Goal: Transaction & Acquisition: Purchase product/service

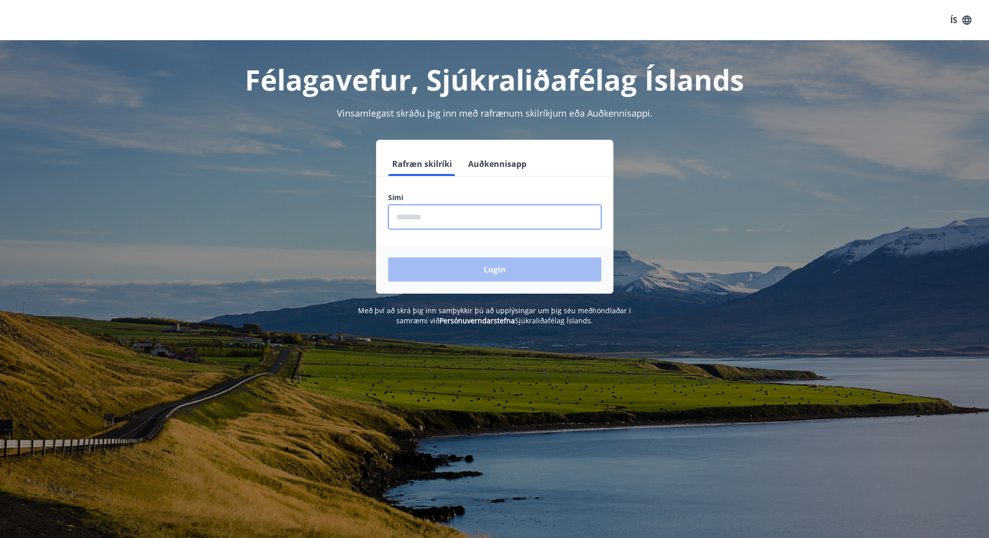
click at [440, 217] on input "phone" at bounding box center [494, 217] width 213 height 25
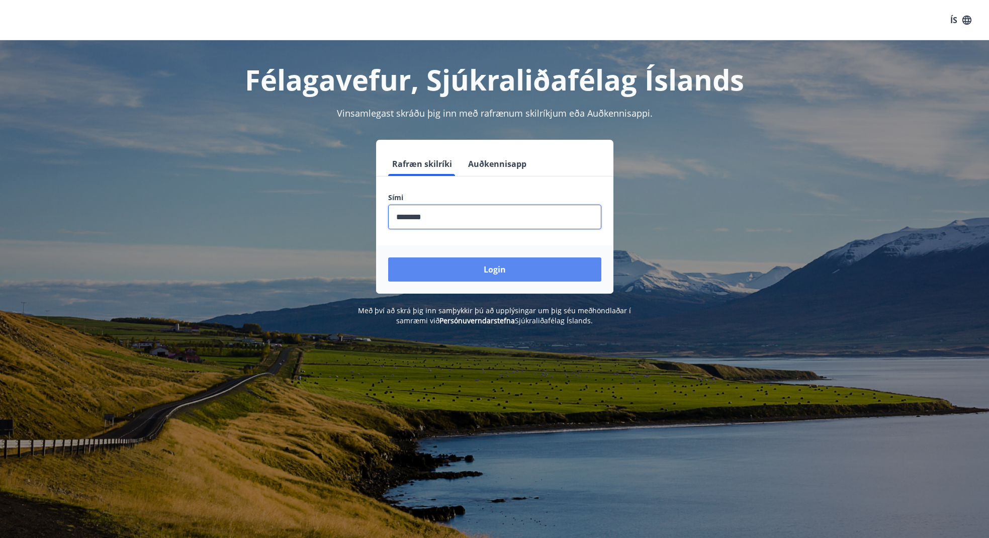
type input "********"
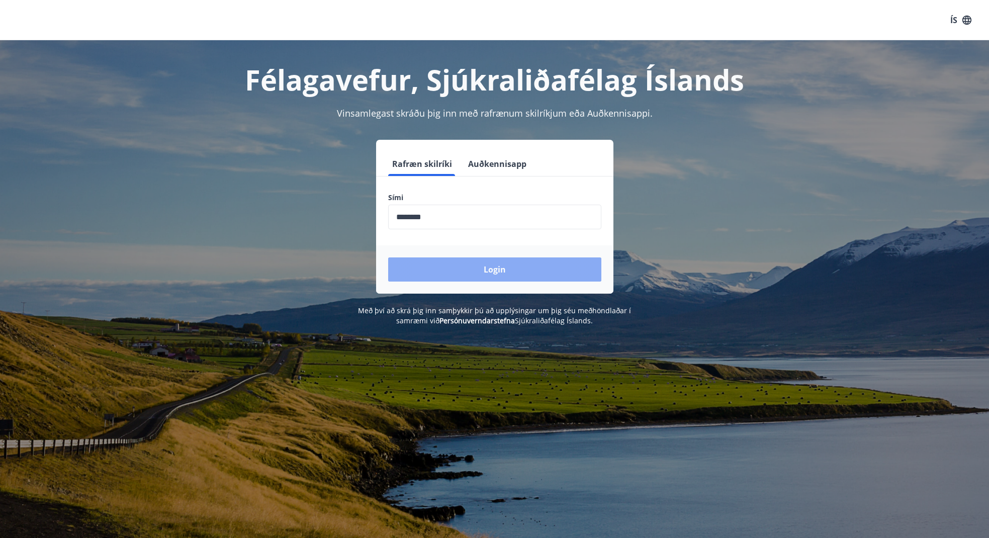
click at [504, 271] on button "Login" at bounding box center [494, 269] width 213 height 24
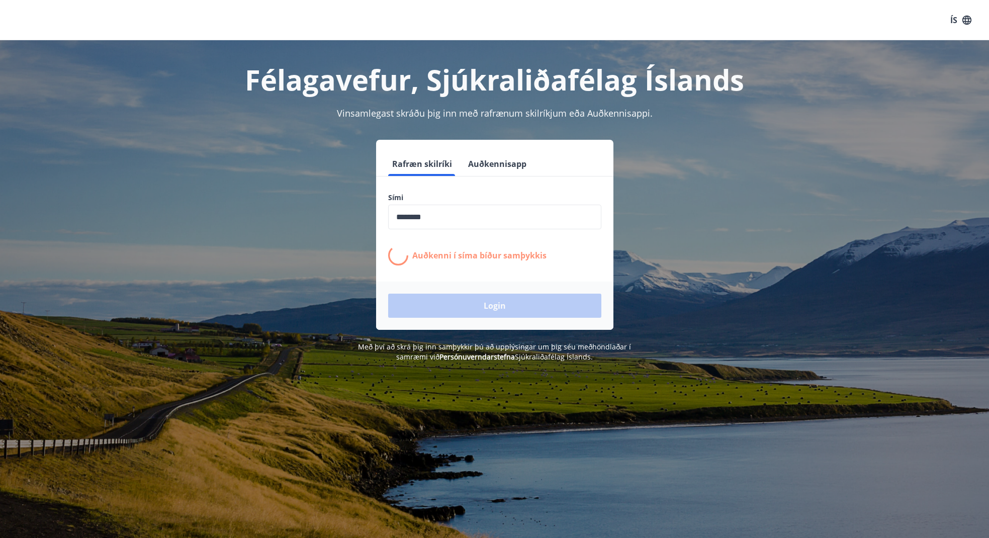
scroll to position [15, 0]
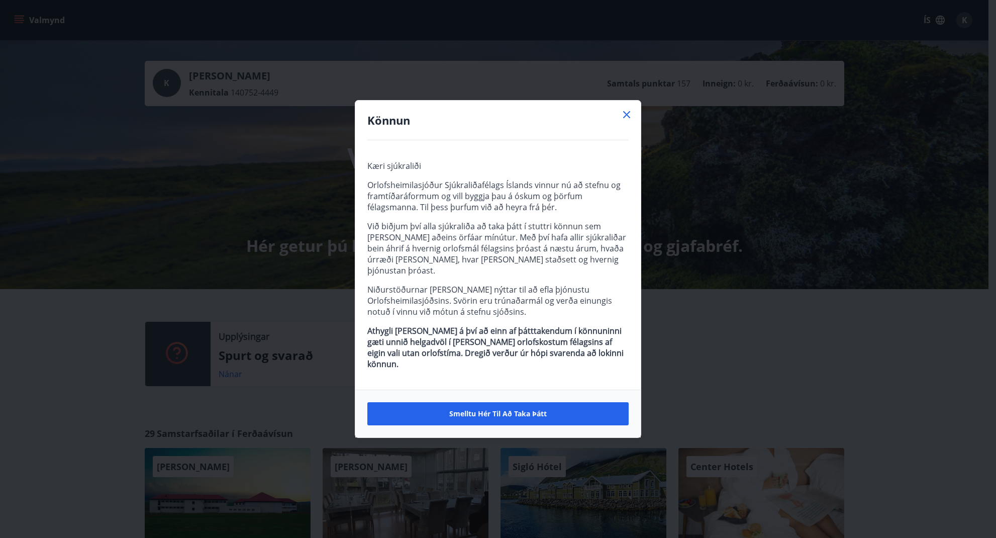
click at [628, 117] on icon at bounding box center [627, 115] width 12 height 12
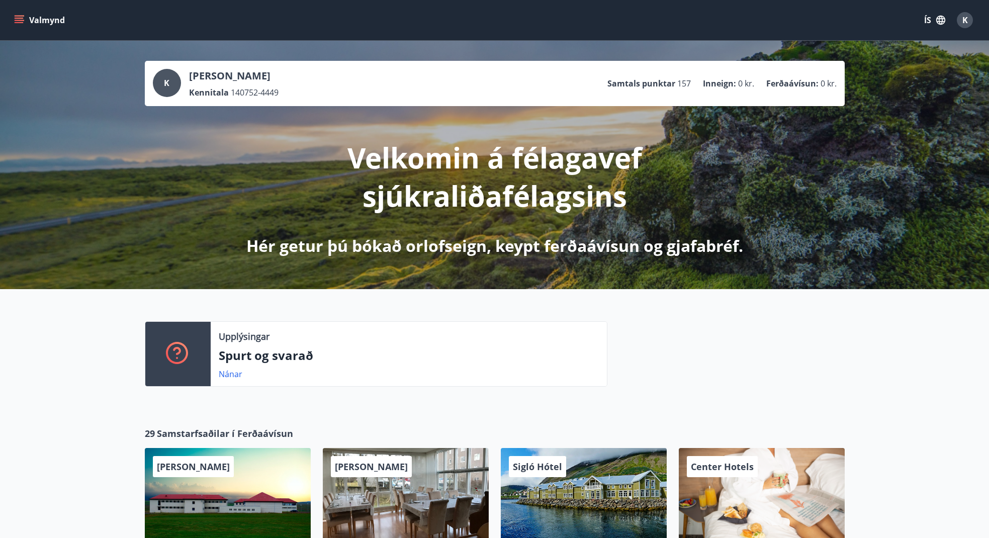
click at [19, 20] on icon "menu" at bounding box center [20, 20] width 11 height 1
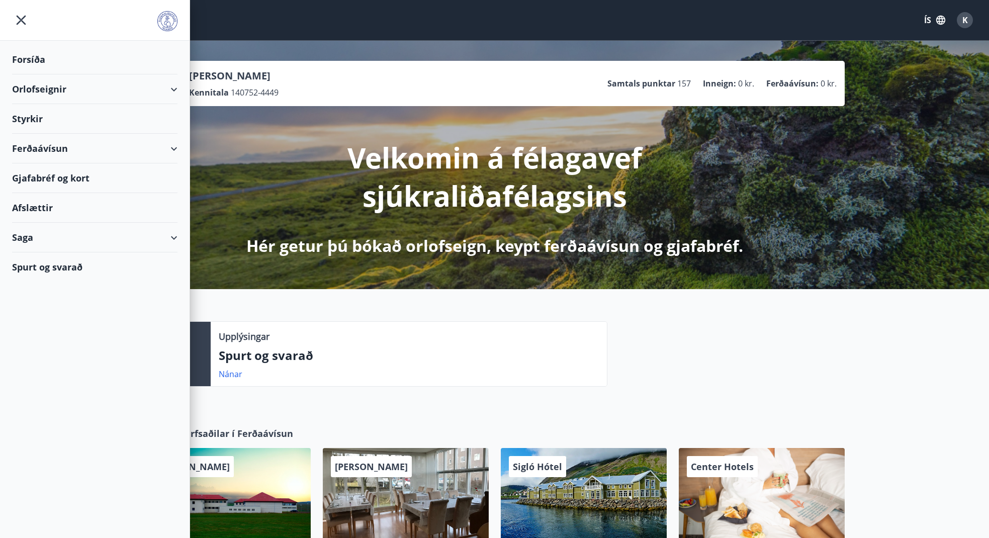
click at [828, 375] on div at bounding box center [725, 357] width 237 height 73
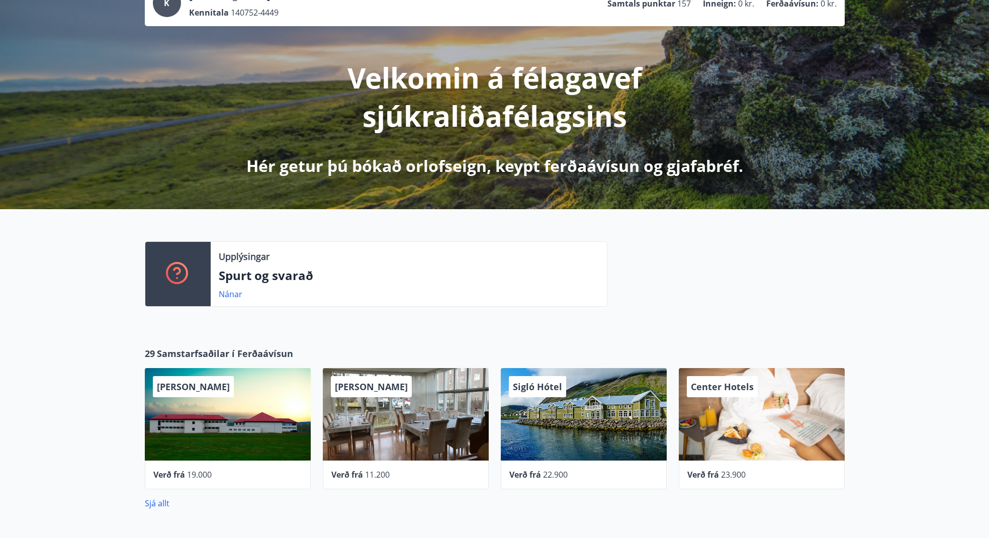
scroll to position [154, 0]
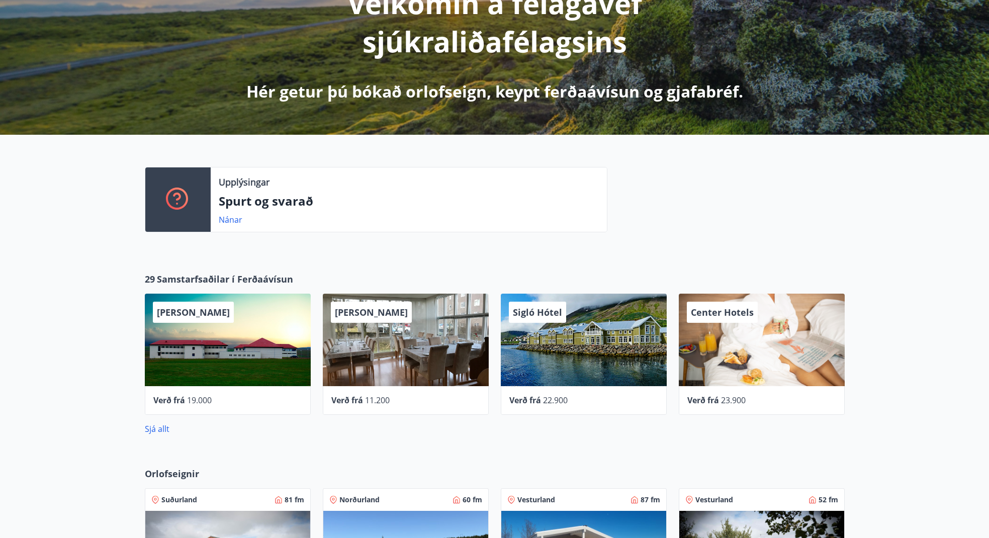
click at [417, 342] on div "Alba gistiheimili" at bounding box center [406, 340] width 166 height 92
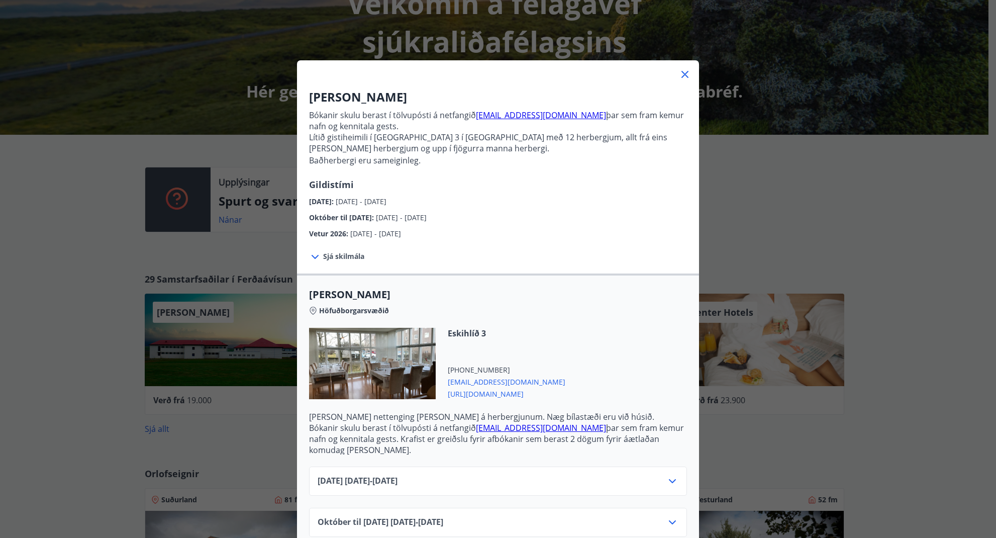
click at [682, 73] on icon at bounding box center [685, 74] width 12 height 12
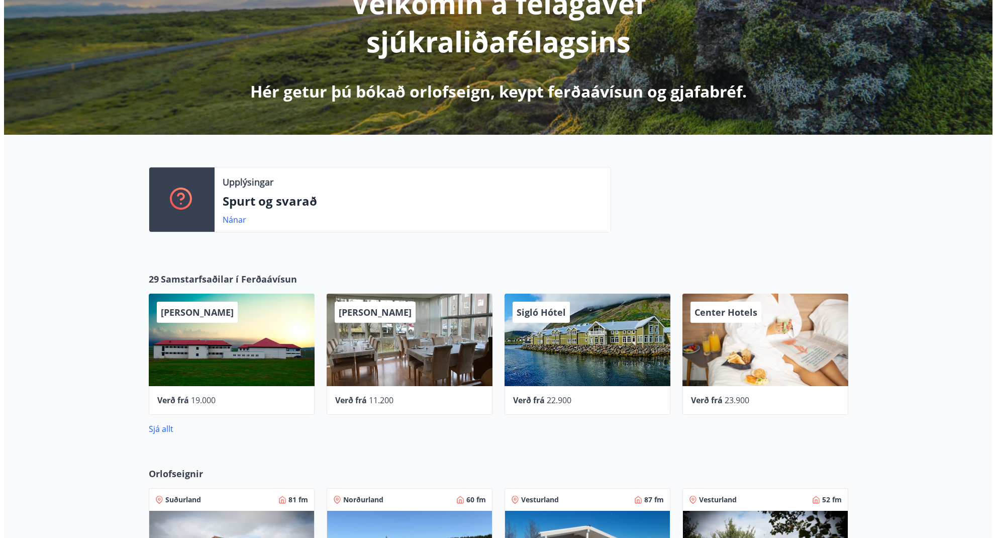
scroll to position [0, 0]
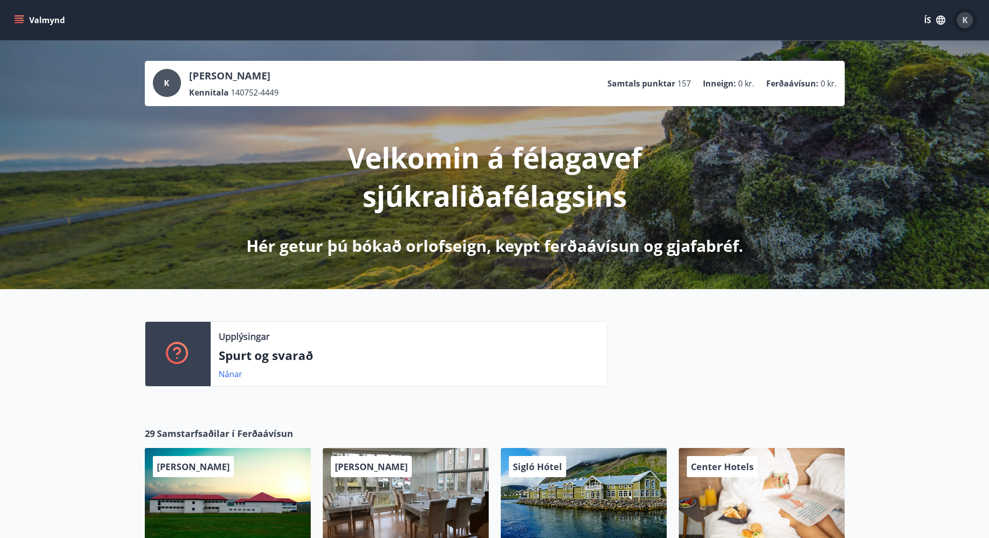
click at [965, 20] on span "K" at bounding box center [965, 20] width 6 height 11
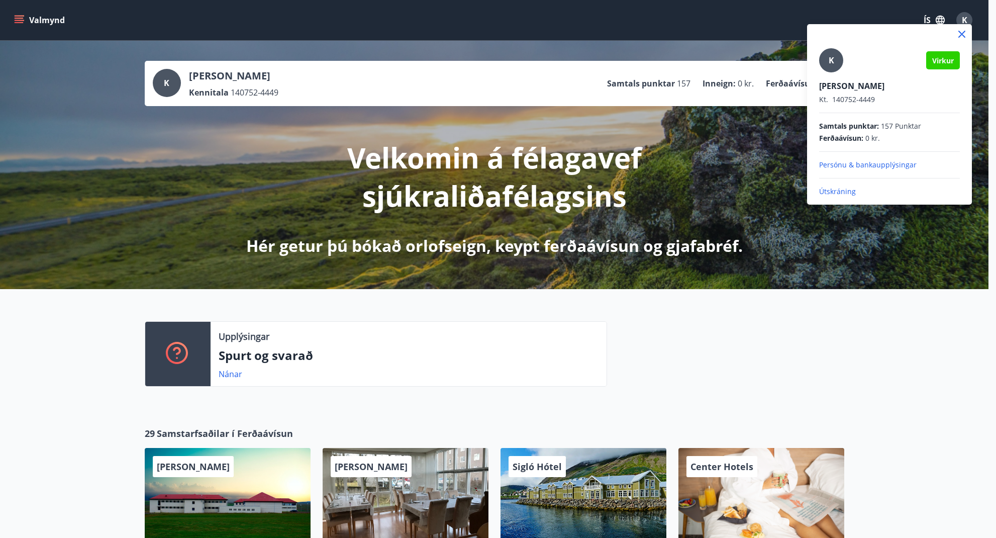
click at [837, 191] on p "Útskráning" at bounding box center [889, 191] width 141 height 10
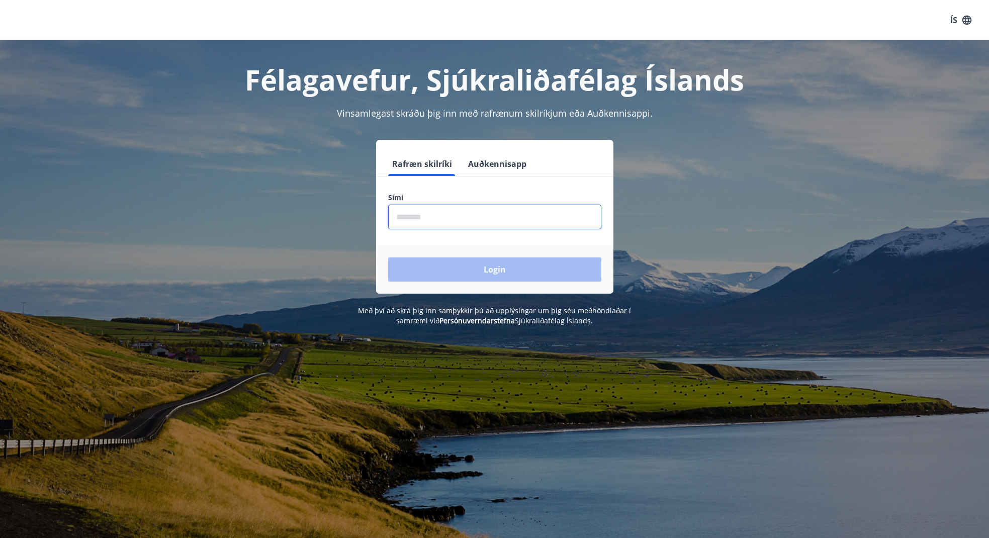
click at [459, 215] on input "phone" at bounding box center [494, 217] width 213 height 25
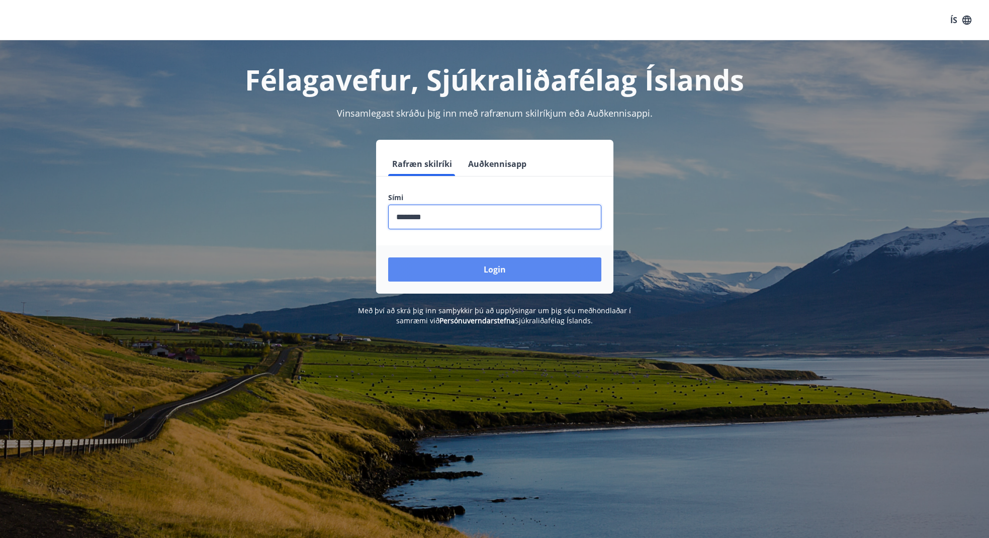
type input "********"
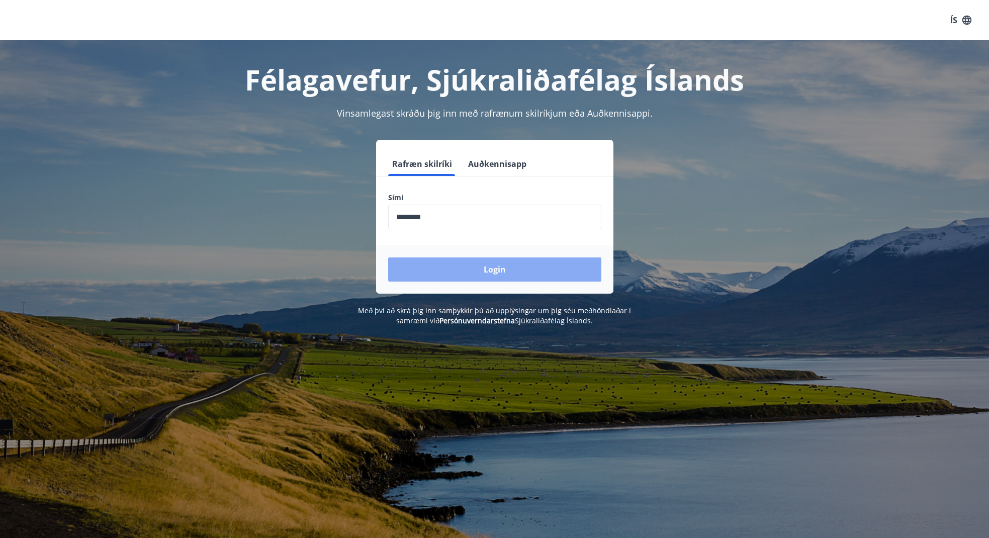
click at [453, 268] on button "Login" at bounding box center [494, 269] width 213 height 24
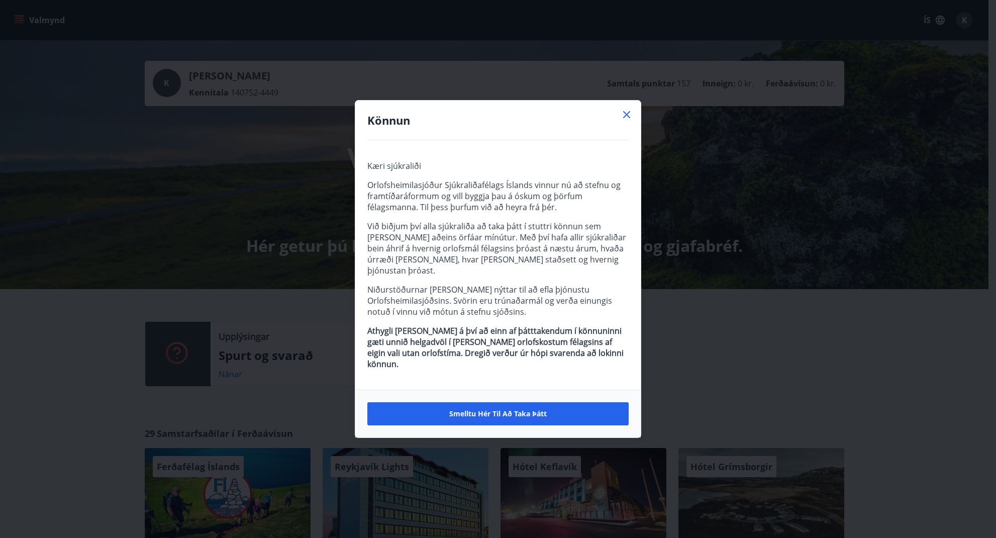
click at [627, 116] on icon at bounding box center [627, 115] width 12 height 12
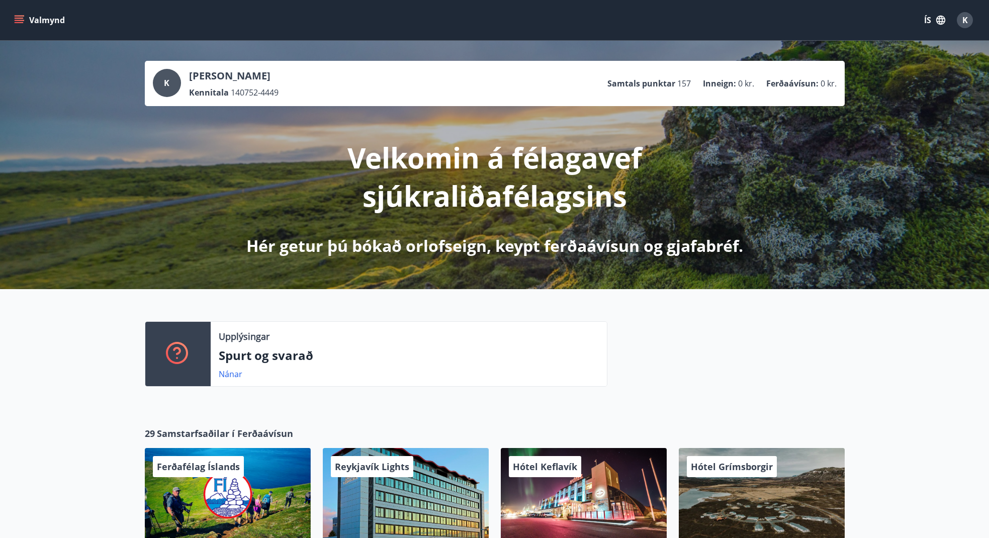
click at [17, 18] on icon "menu" at bounding box center [19, 18] width 9 height 1
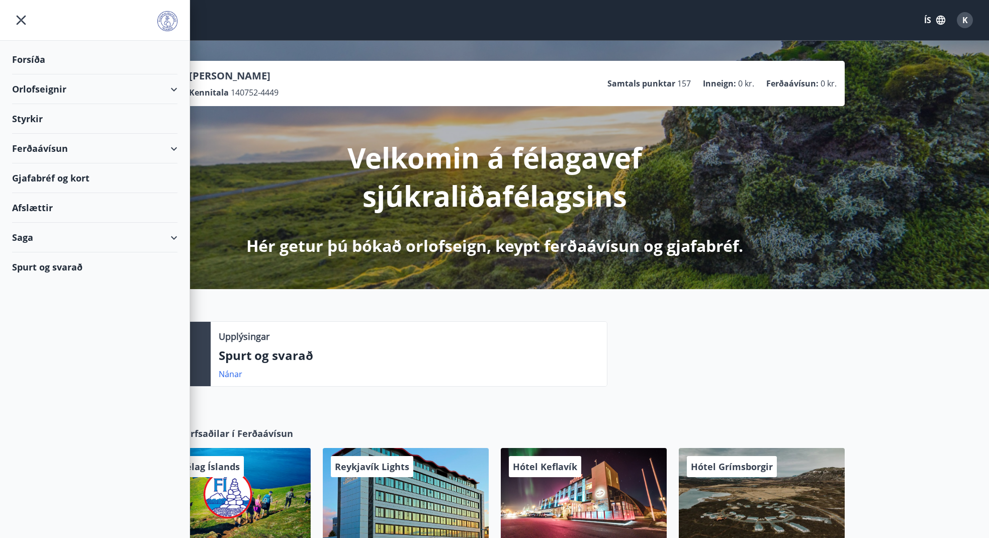
click at [47, 148] on div "Ferðaávísun" at bounding box center [94, 149] width 165 height 30
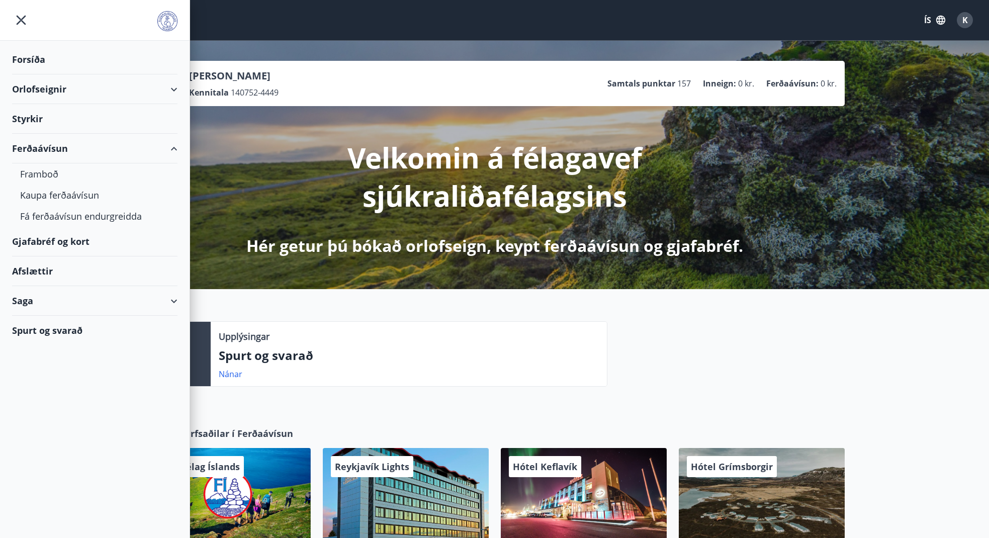
click at [44, 85] on div "Orlofseignir" at bounding box center [94, 89] width 165 height 30
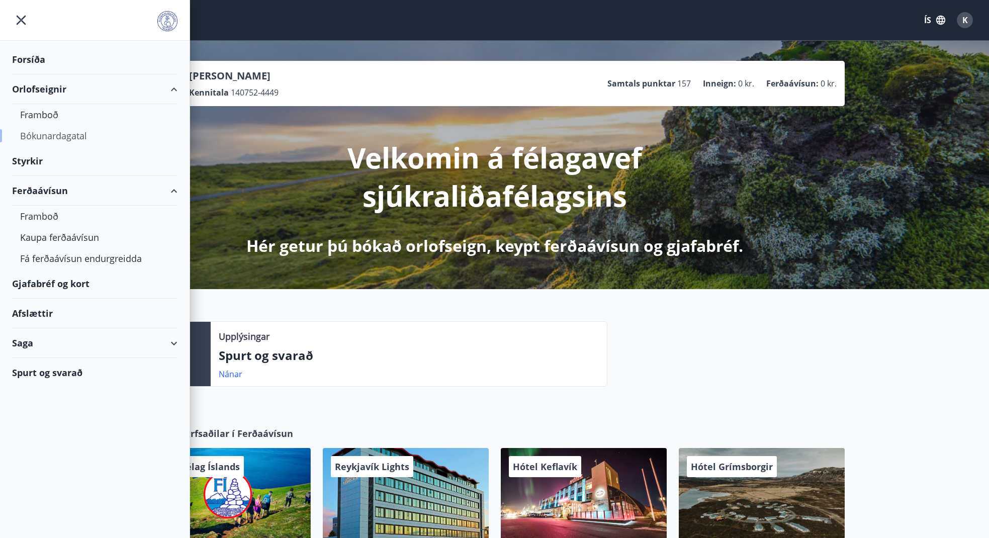
click at [55, 133] on div "Bókunardagatal" at bounding box center [94, 135] width 149 height 21
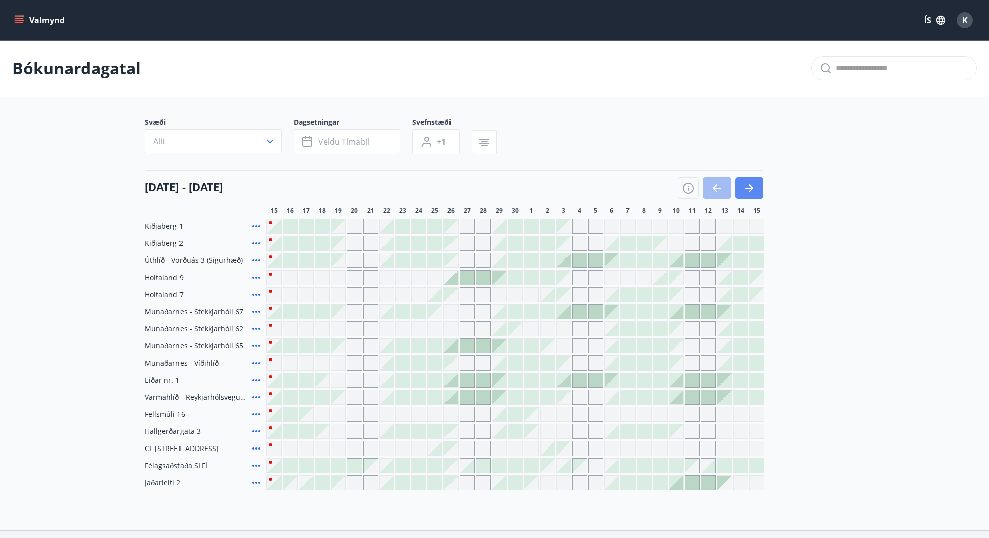
click at [749, 186] on icon "button" at bounding box center [749, 188] width 12 height 12
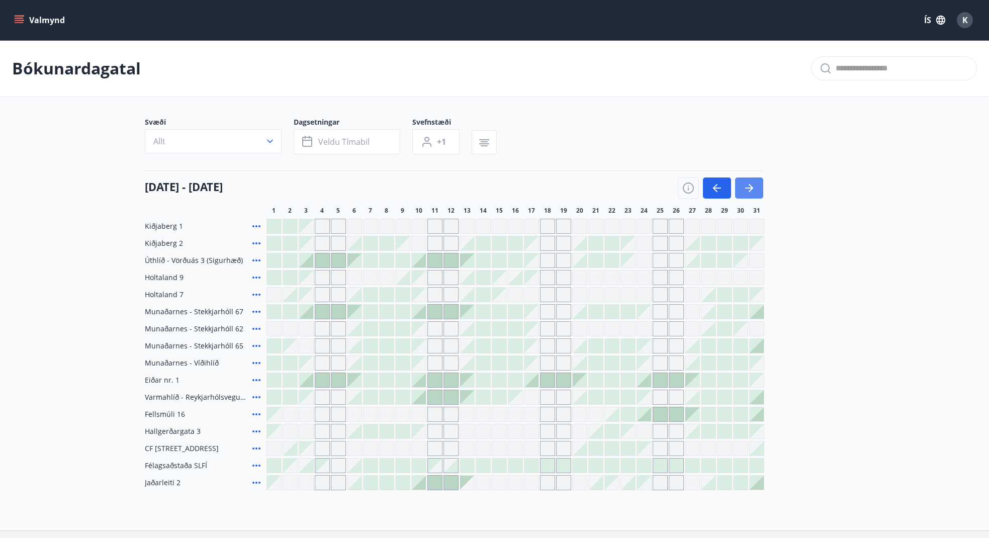
click at [745, 183] on icon "button" at bounding box center [749, 188] width 12 height 12
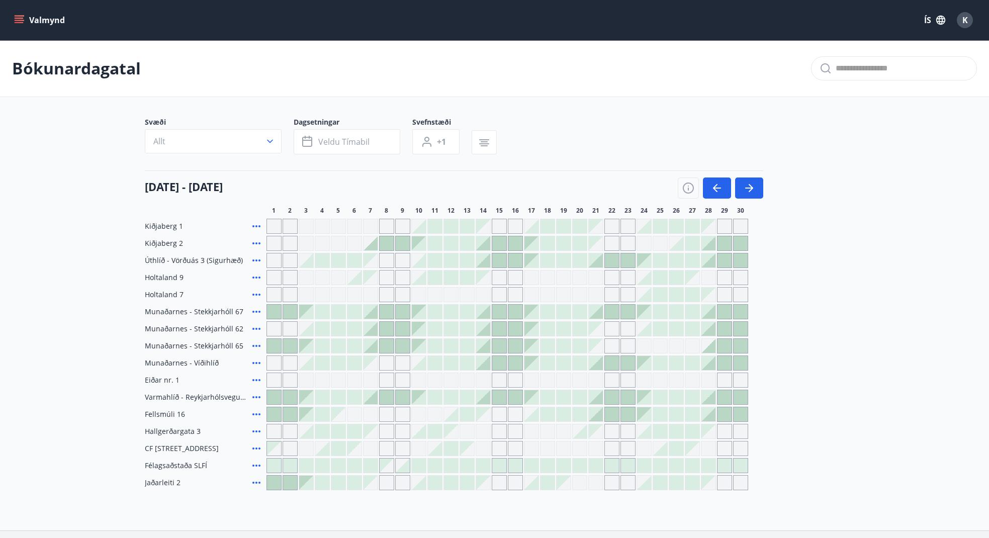
click at [424, 276] on div at bounding box center [419, 277] width 14 height 14
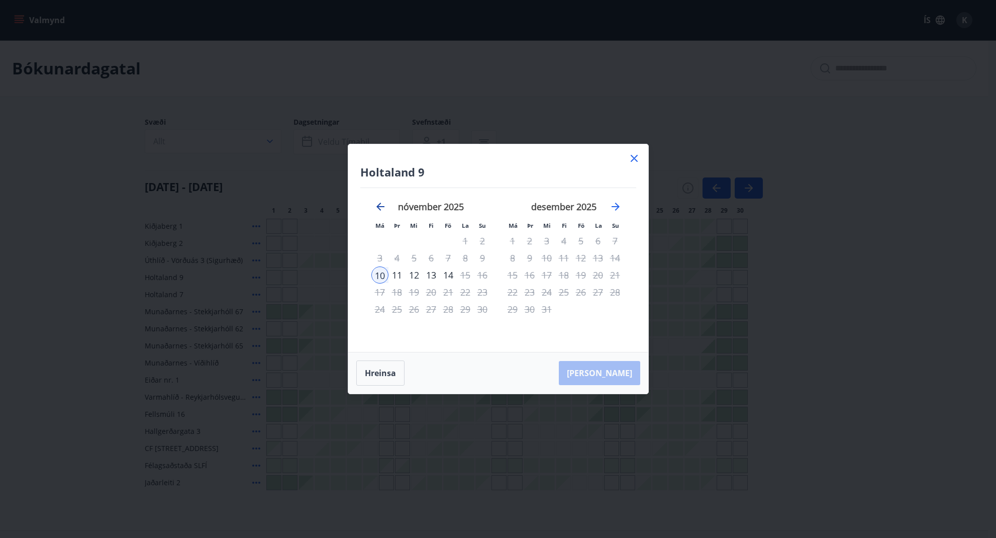
click at [381, 204] on icon "Move backward to switch to the previous month." at bounding box center [380, 207] width 12 height 12
click at [634, 156] on icon at bounding box center [634, 158] width 12 height 12
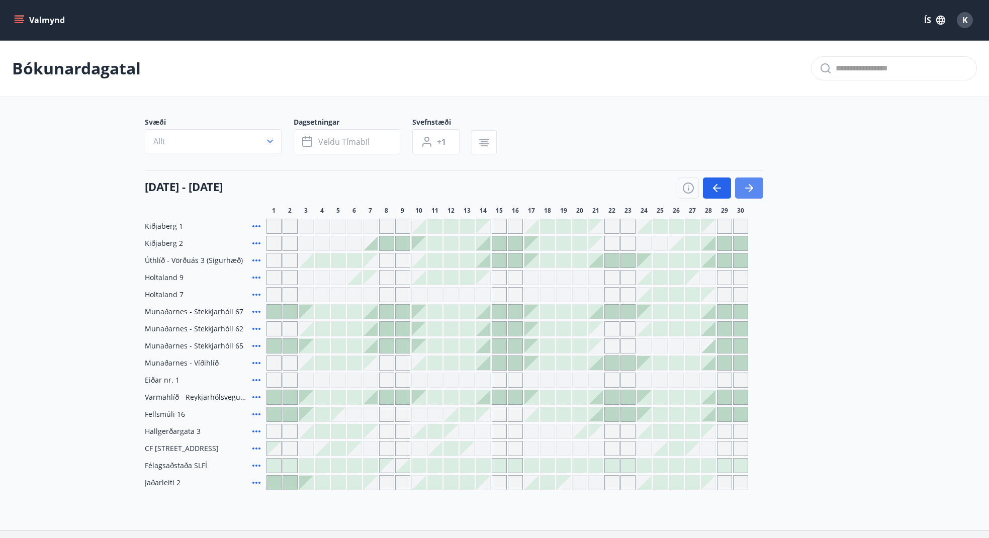
click at [749, 184] on icon "button" at bounding box center [749, 188] width 12 height 12
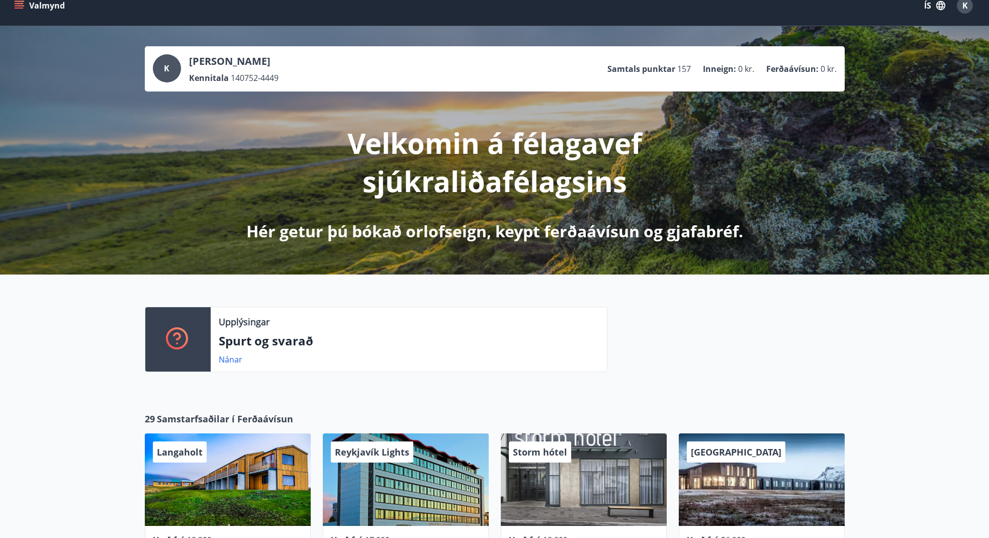
scroll to position [130, 0]
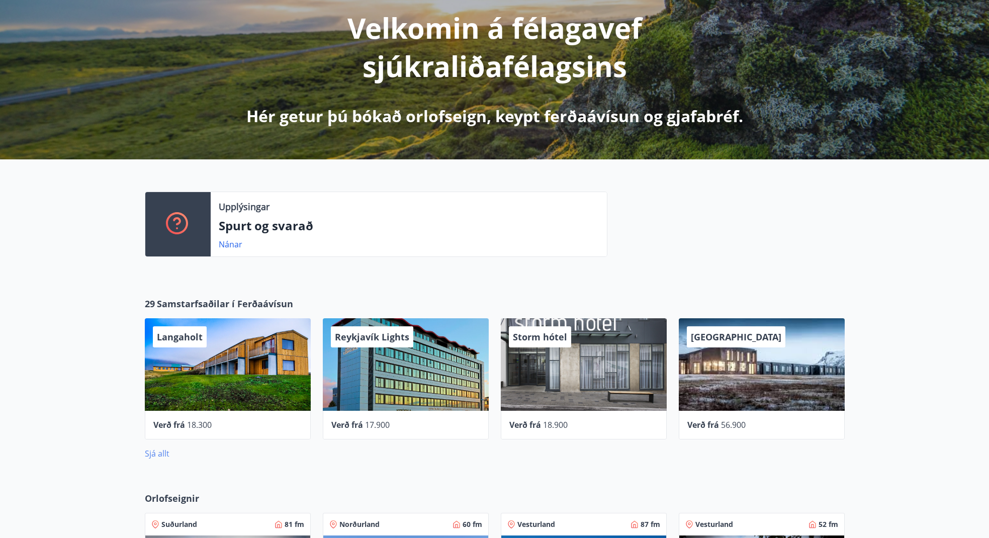
click at [155, 451] on link "Sjá allt" at bounding box center [157, 453] width 25 height 11
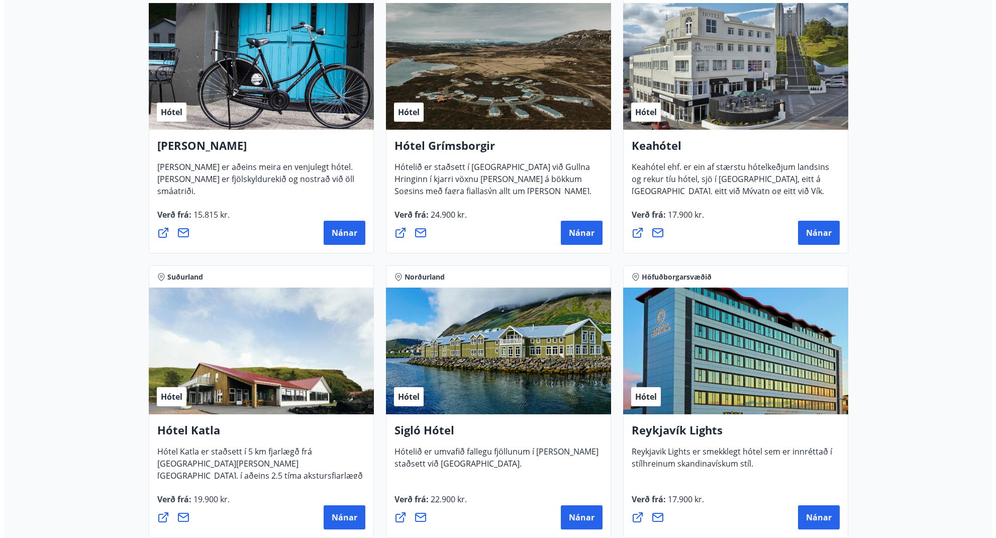
scroll to position [418, 0]
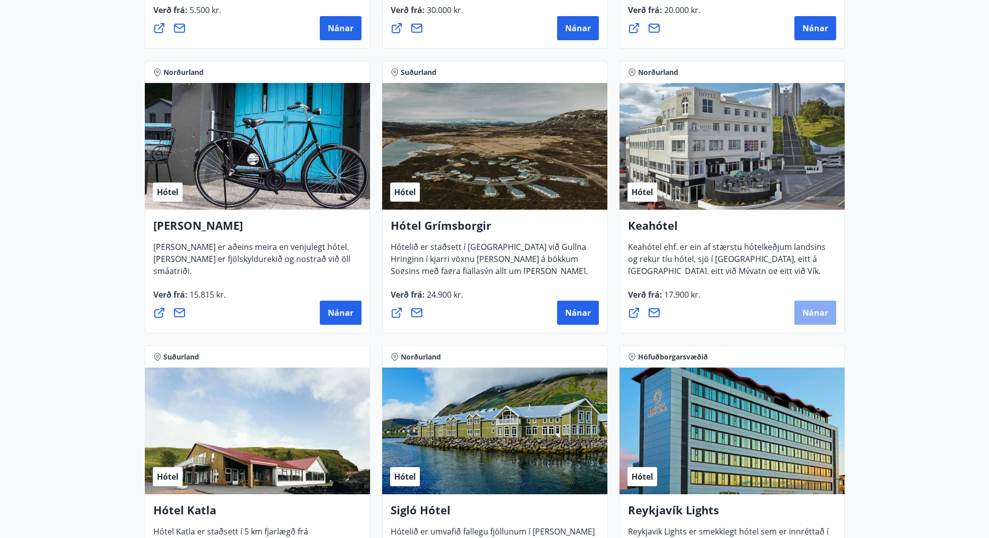
click at [812, 313] on span "Nánar" at bounding box center [815, 312] width 26 height 11
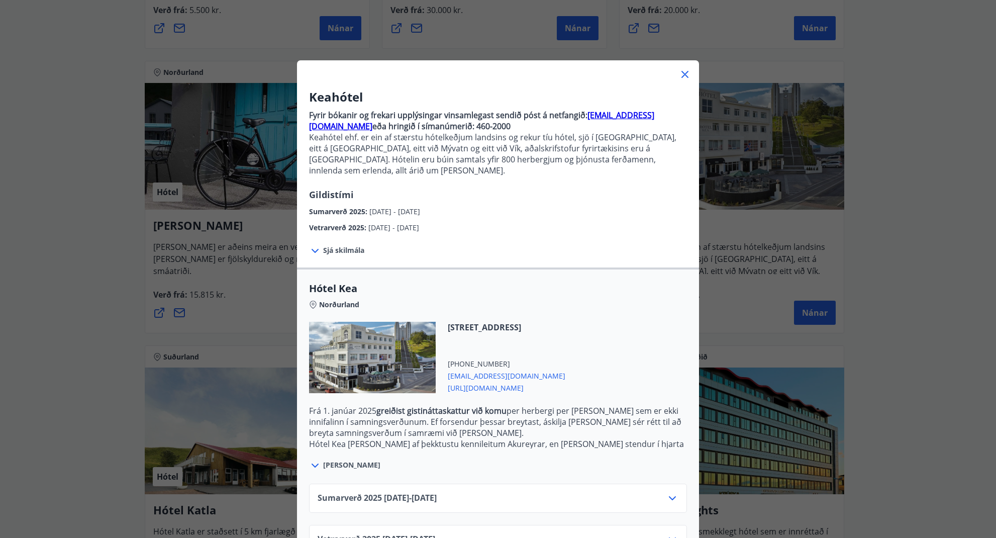
scroll to position [25, 0]
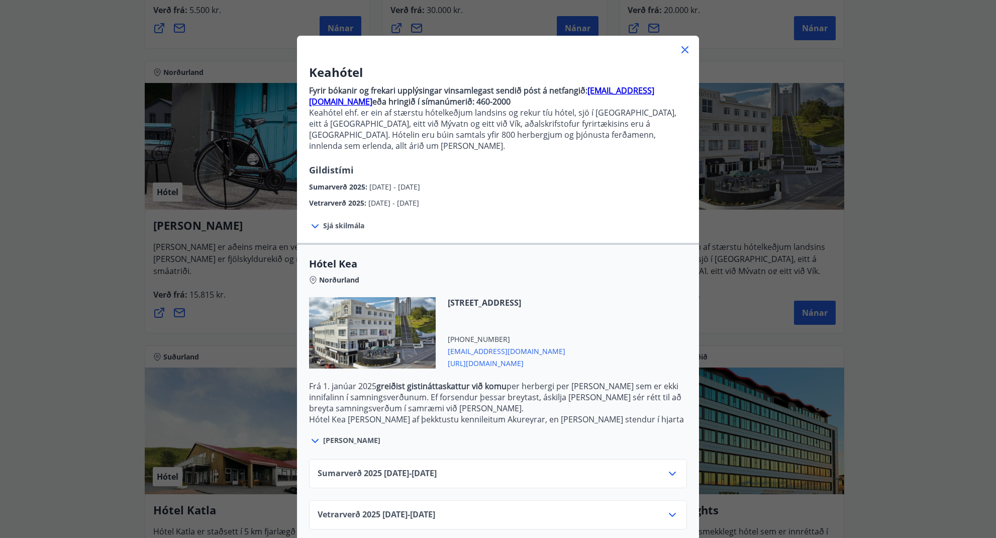
click at [314, 439] on icon at bounding box center [315, 441] width 7 height 4
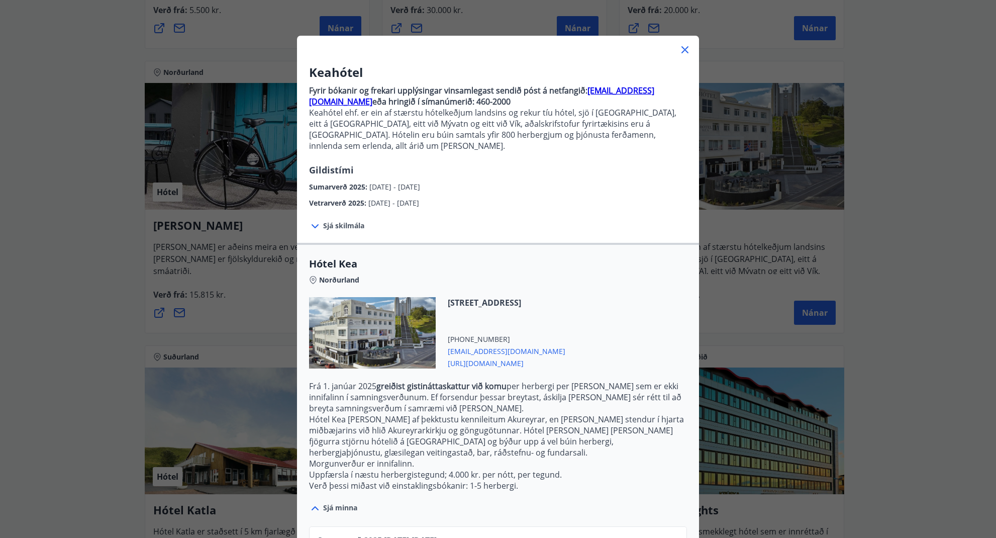
scroll to position [80, 0]
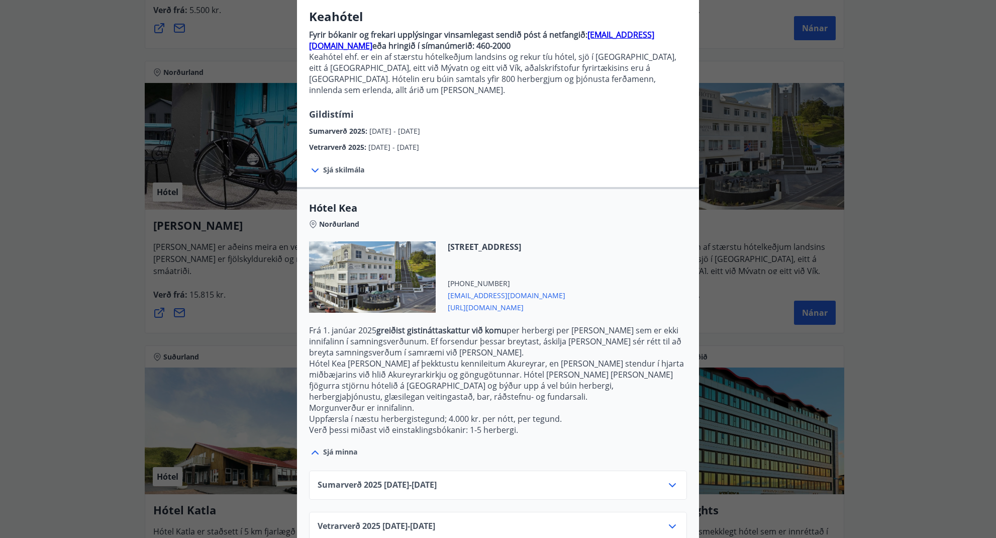
click at [670, 479] on icon at bounding box center [672, 485] width 12 height 12
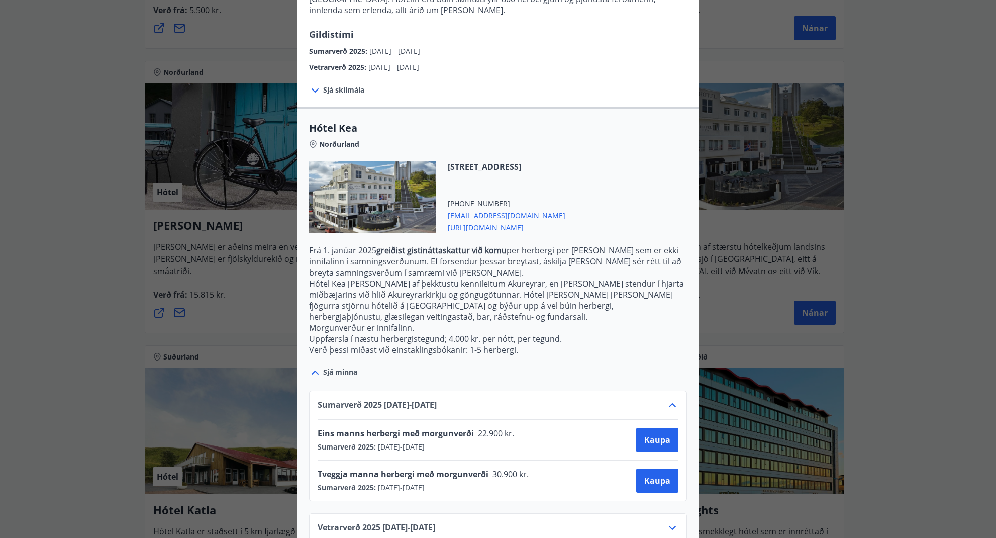
scroll to position [162, 0]
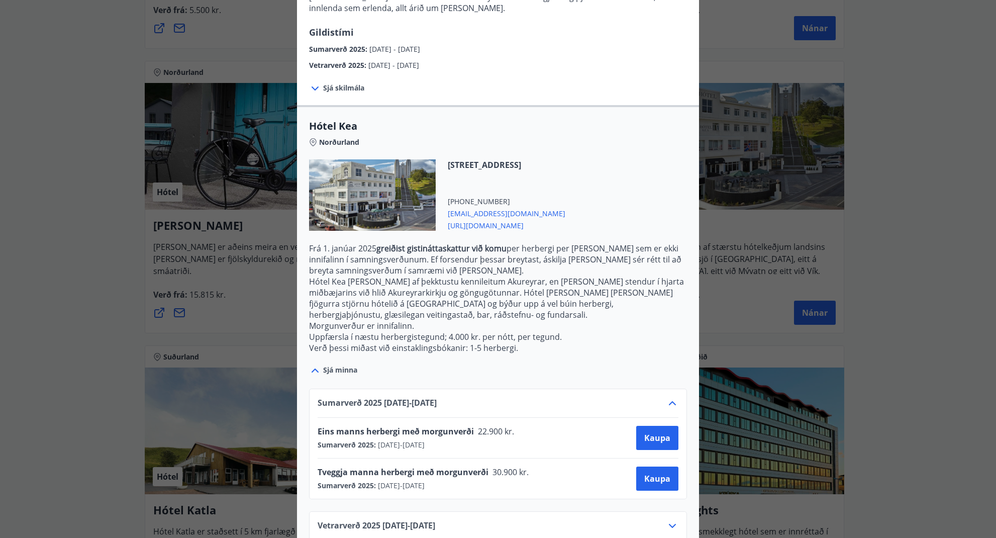
click at [668, 520] on icon at bounding box center [672, 526] width 12 height 12
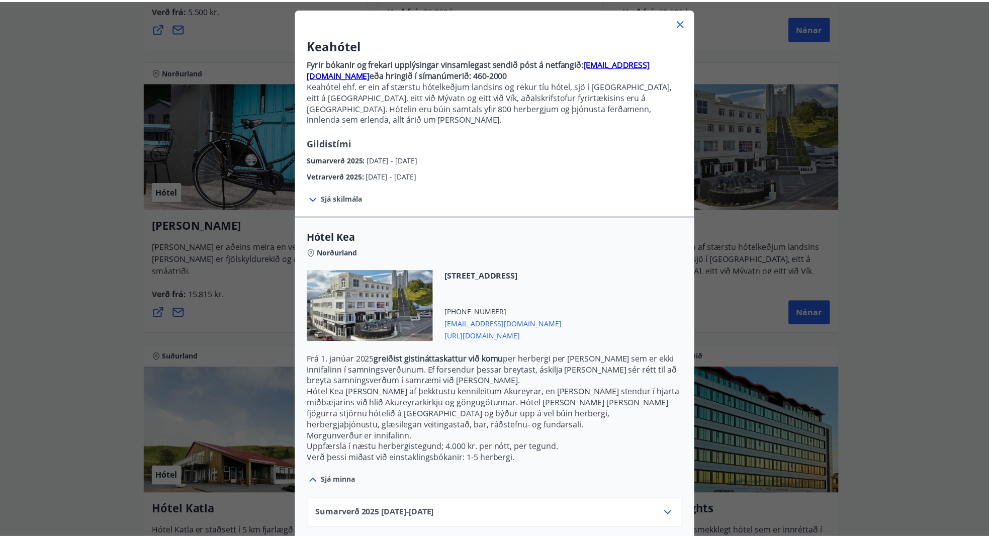
scroll to position [0, 0]
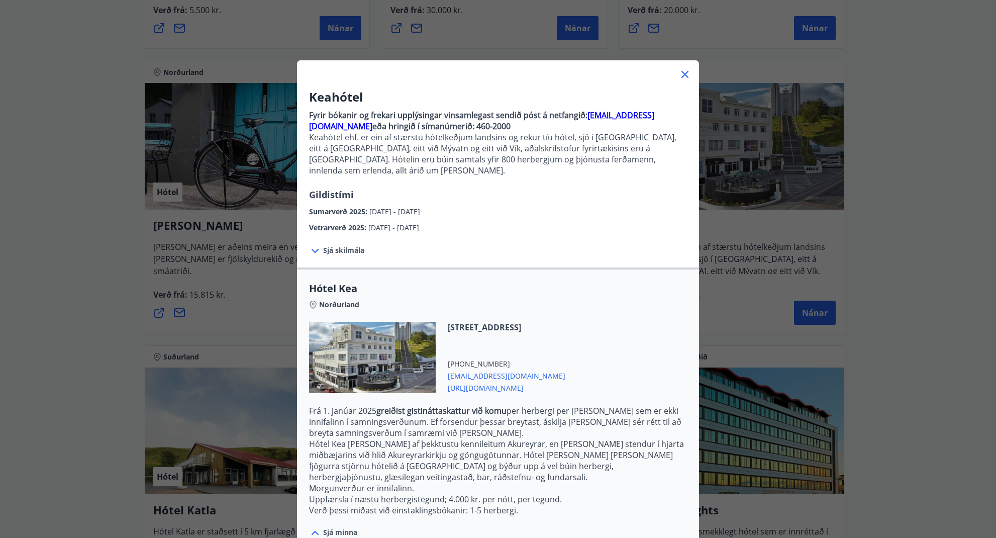
click at [682, 72] on icon at bounding box center [685, 74] width 12 height 12
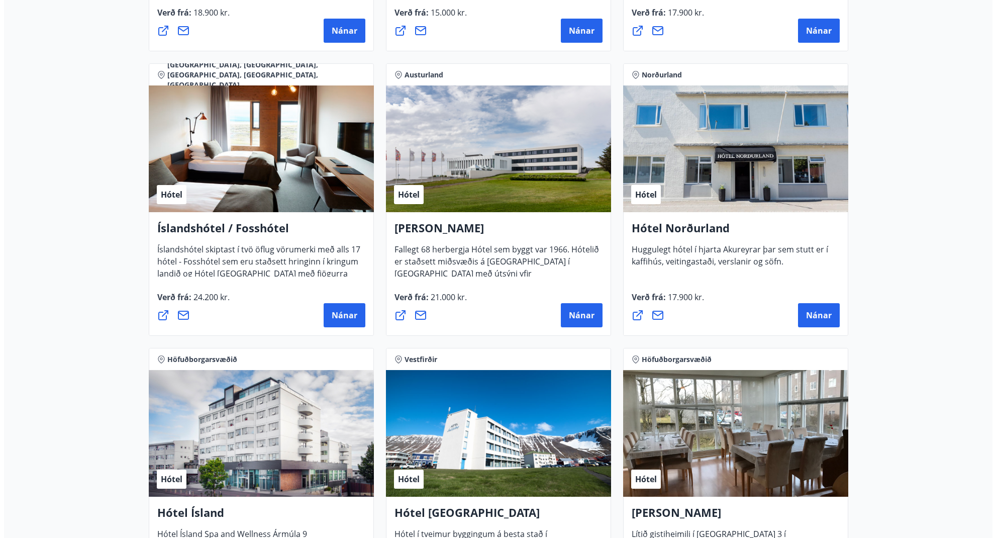
scroll to position [1100, 0]
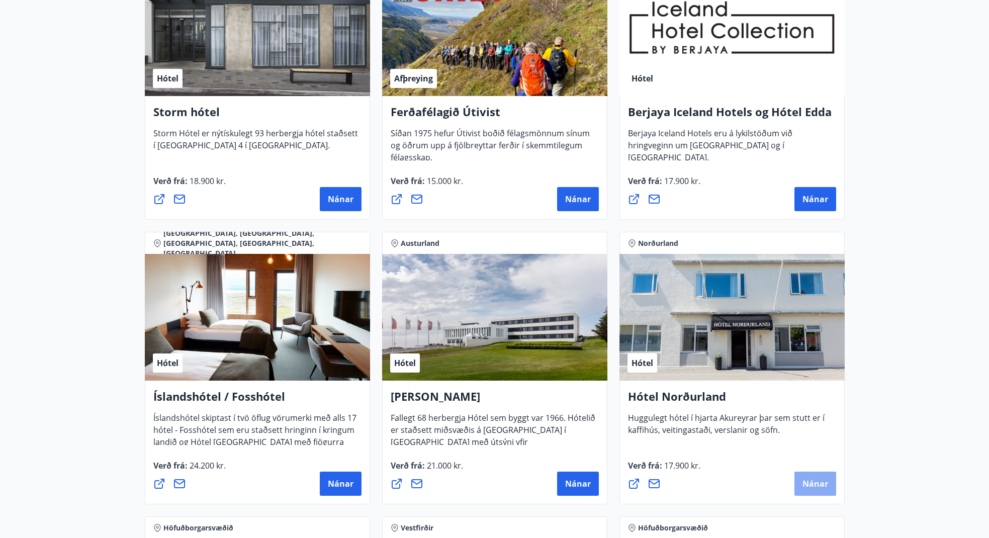
click at [816, 478] on span "Nánar" at bounding box center [815, 483] width 26 height 11
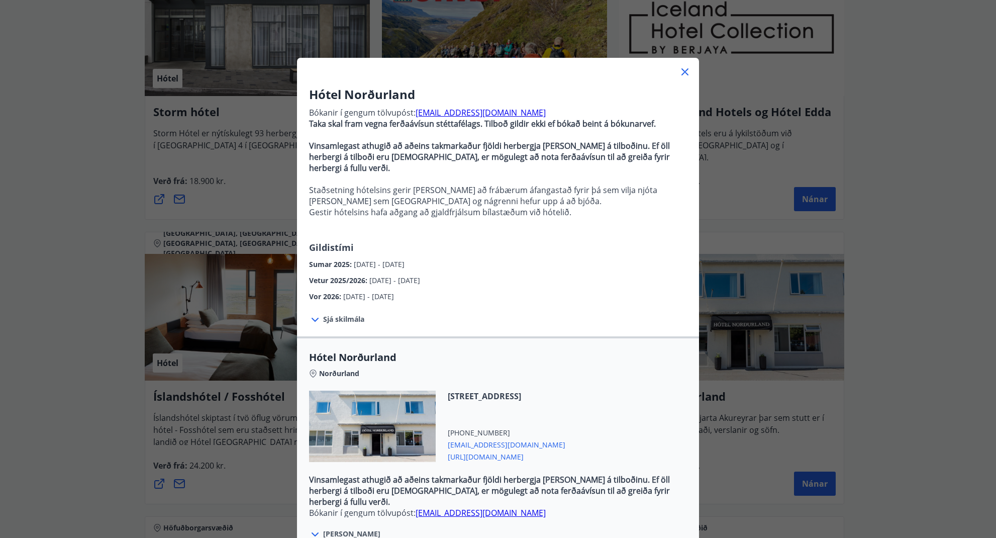
scroll to position [159, 0]
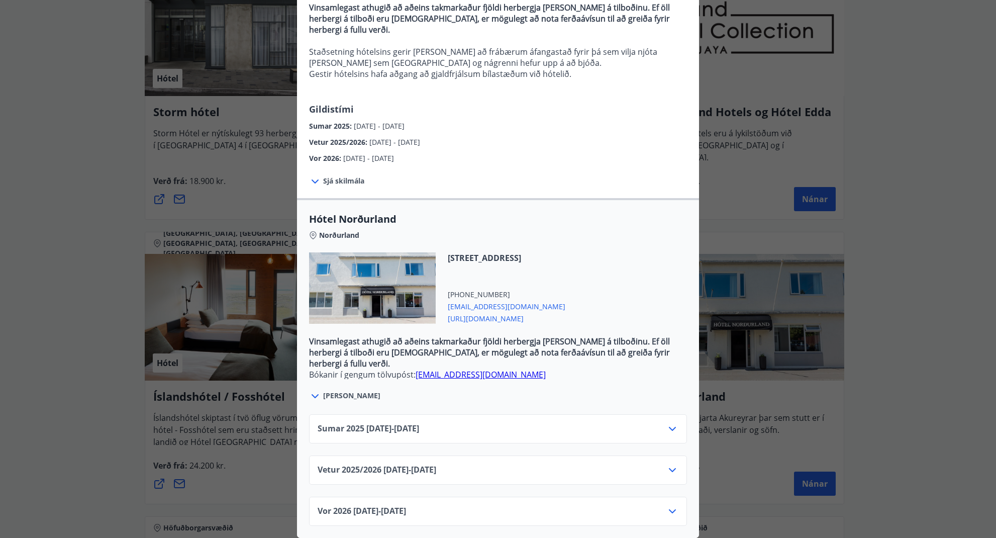
click at [670, 427] on icon at bounding box center [672, 429] width 7 height 4
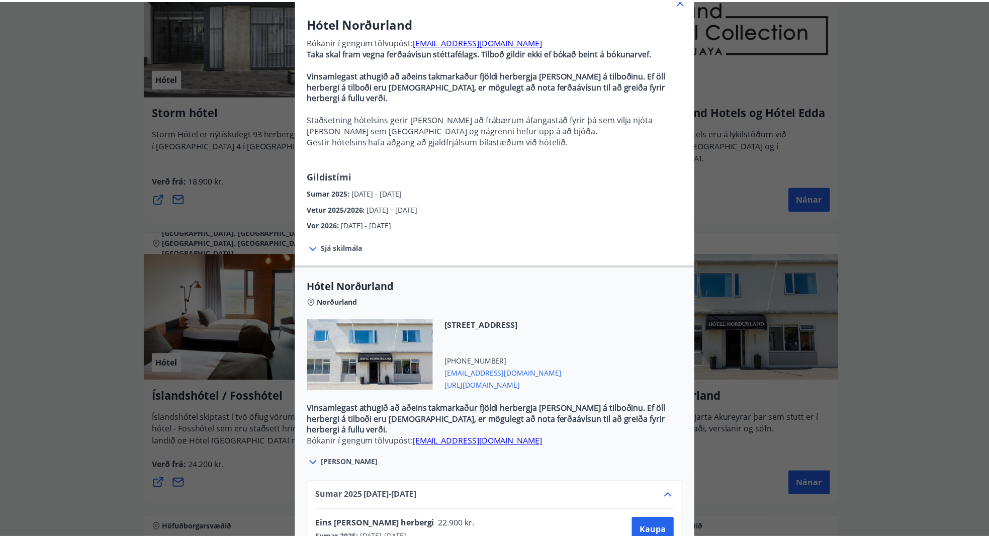
scroll to position [0, 0]
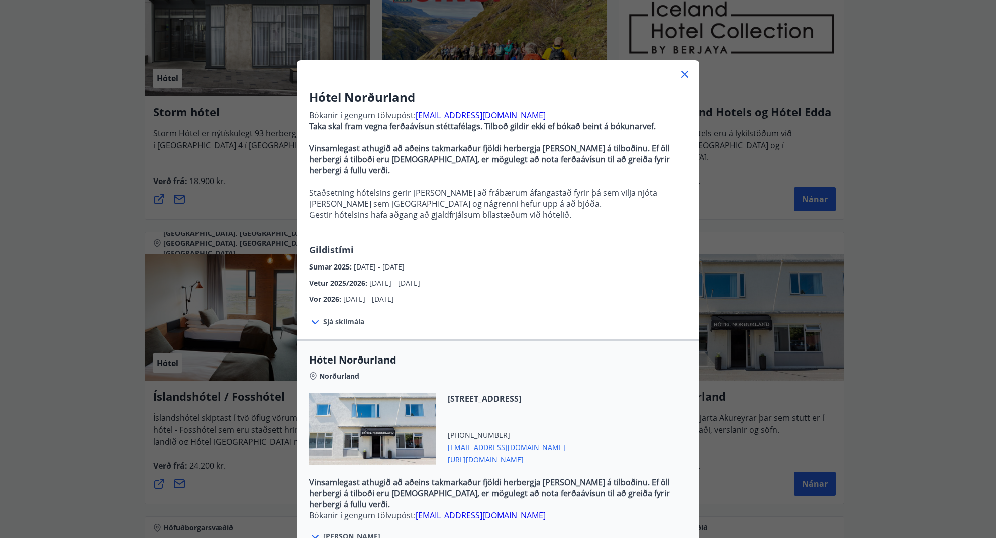
click at [682, 73] on icon at bounding box center [685, 74] width 12 height 12
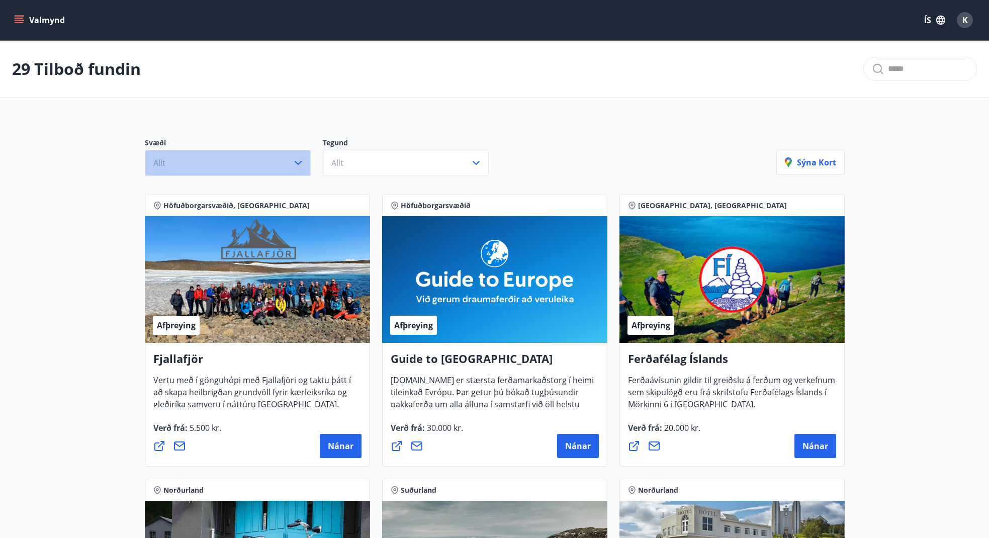
click at [301, 163] on icon "button" at bounding box center [298, 163] width 12 height 12
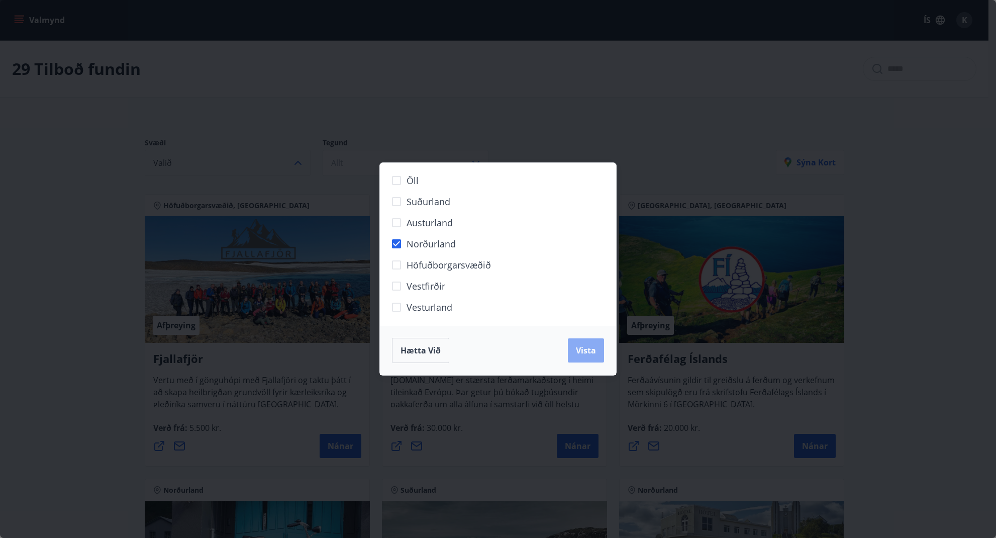
click at [585, 351] on span "Vista" at bounding box center [586, 350] width 20 height 11
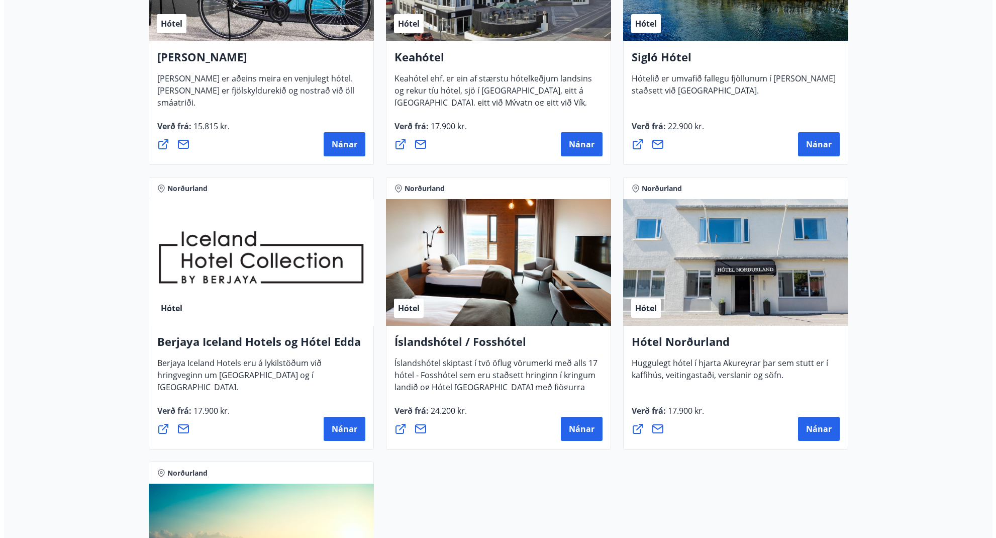
scroll to position [383, 0]
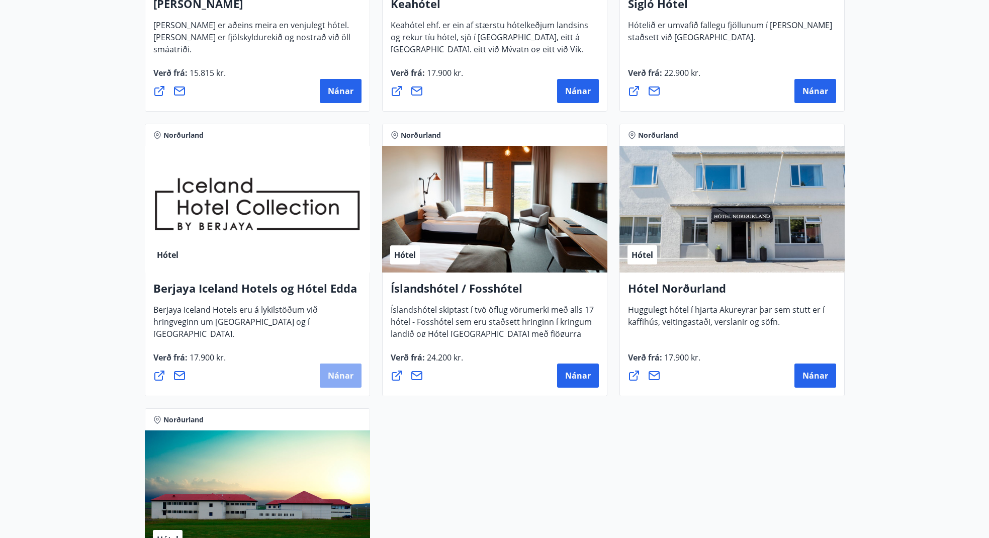
click at [335, 372] on span "Nánar" at bounding box center [341, 375] width 26 height 11
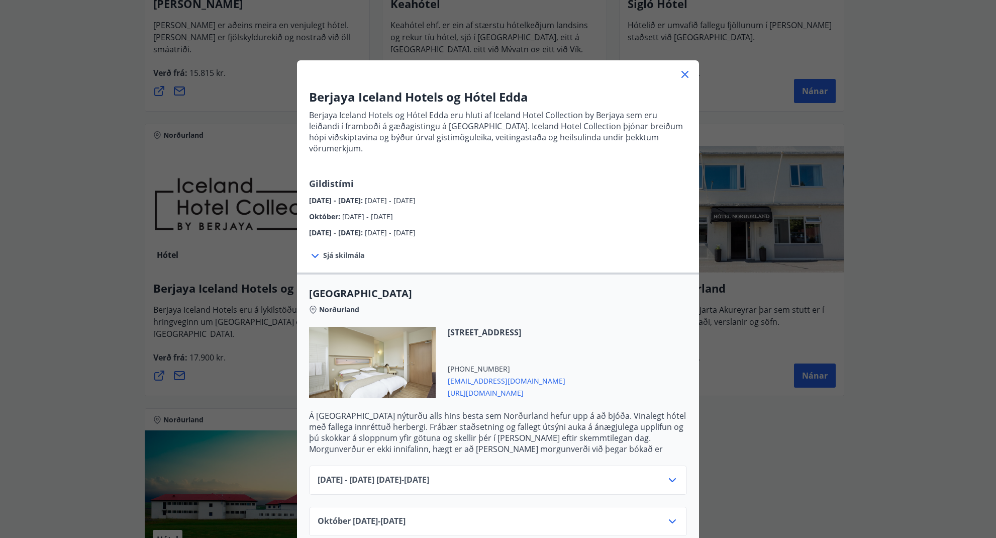
scroll to position [62, 0]
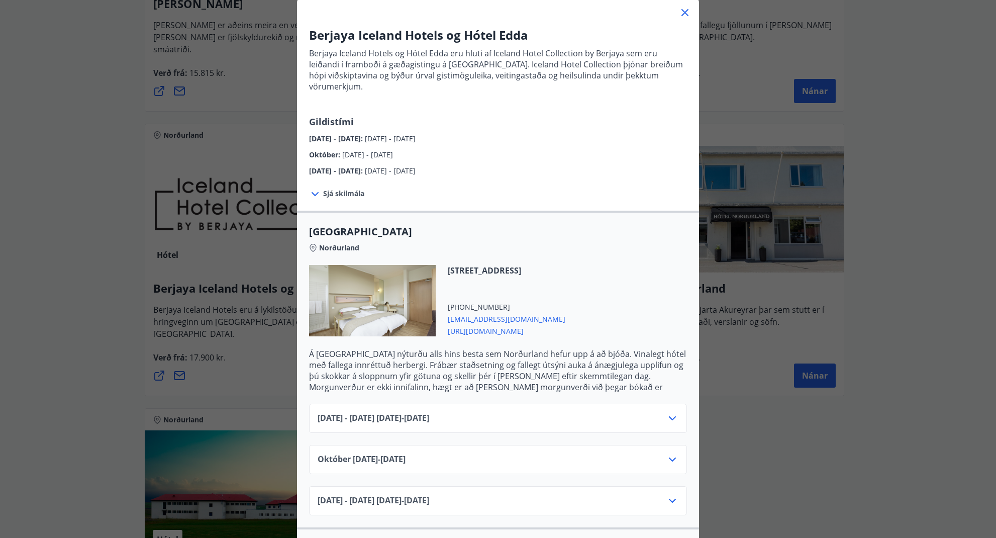
click at [670, 412] on icon at bounding box center [672, 418] width 12 height 12
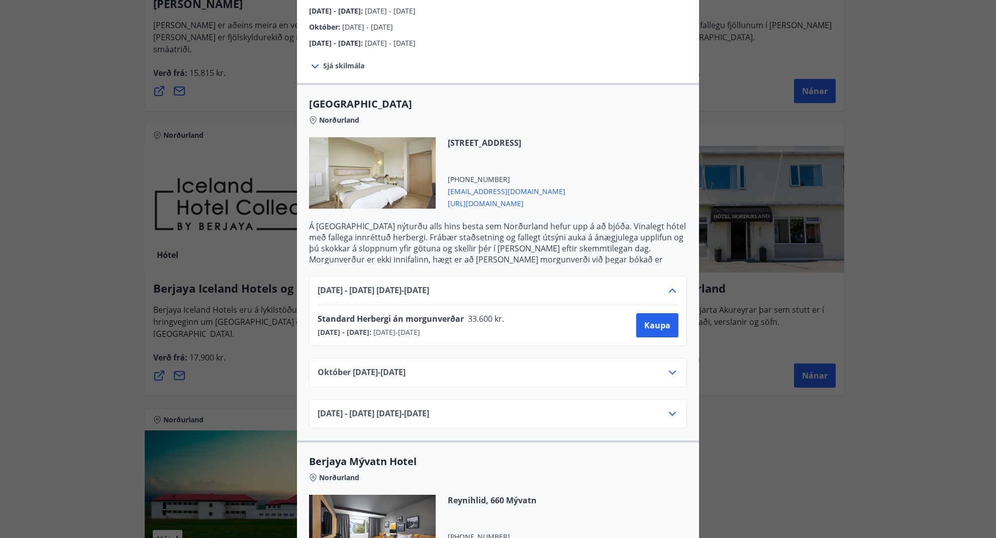
scroll to position [176, 0]
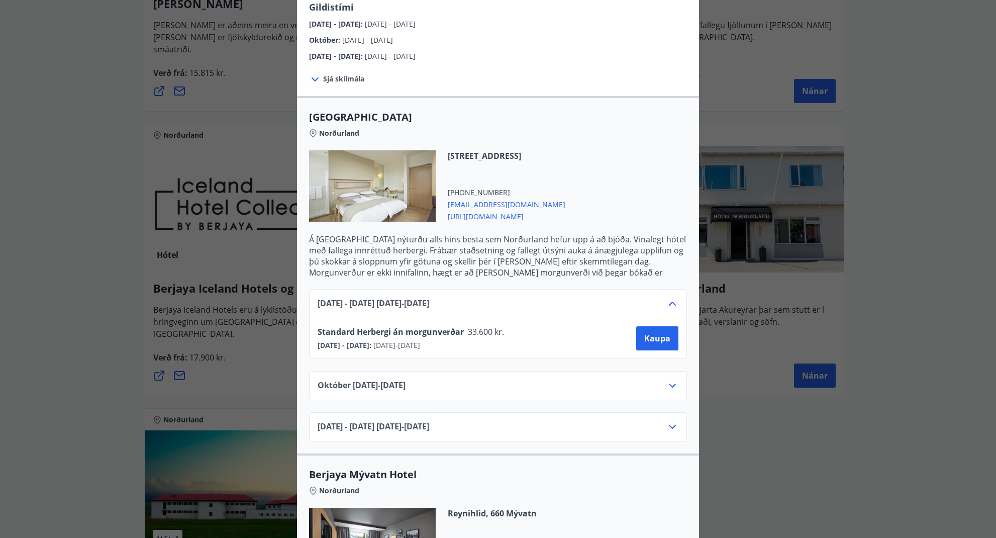
click at [669, 302] on icon at bounding box center [672, 304] width 7 height 4
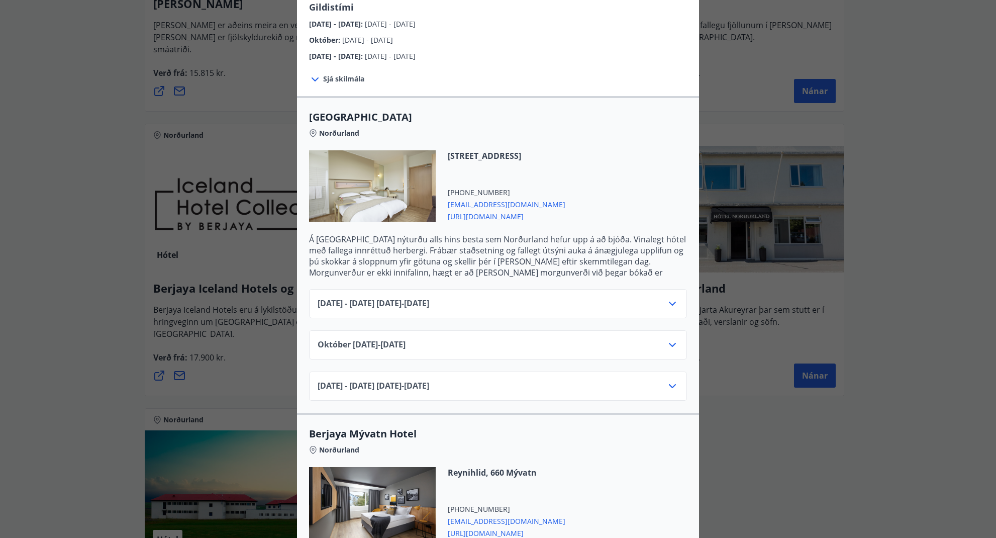
click at [668, 298] on icon at bounding box center [672, 304] width 12 height 12
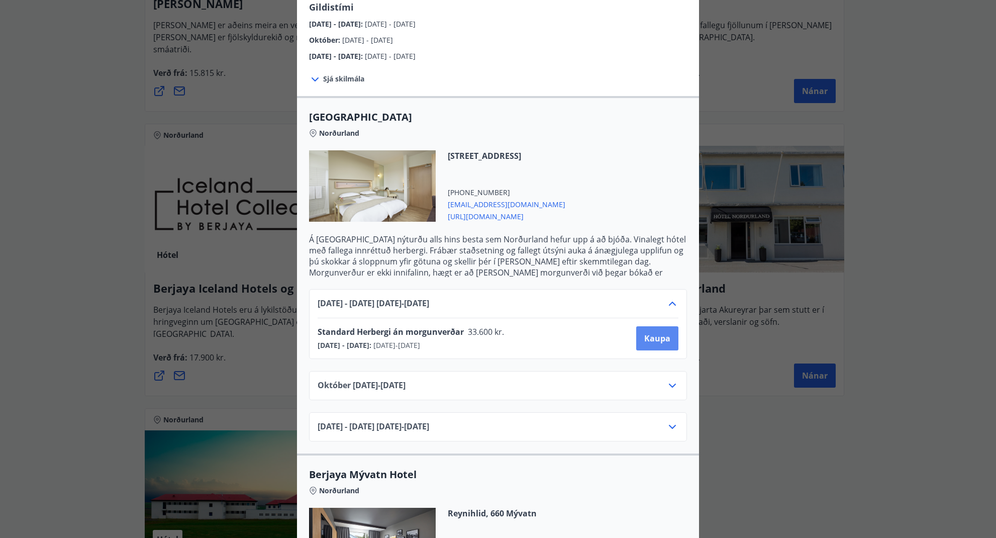
click at [637, 332] on button "Kaupa" at bounding box center [657, 338] width 42 height 24
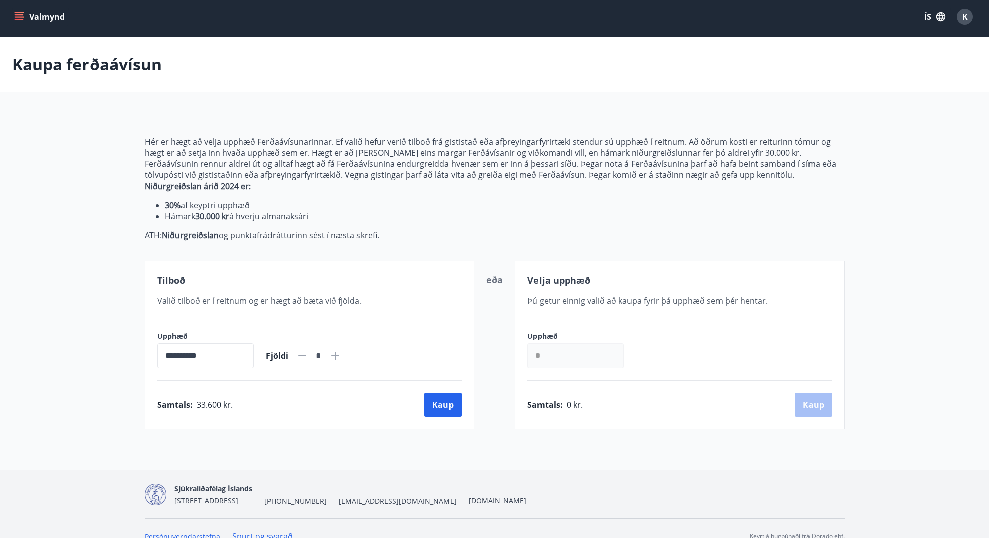
scroll to position [20, 0]
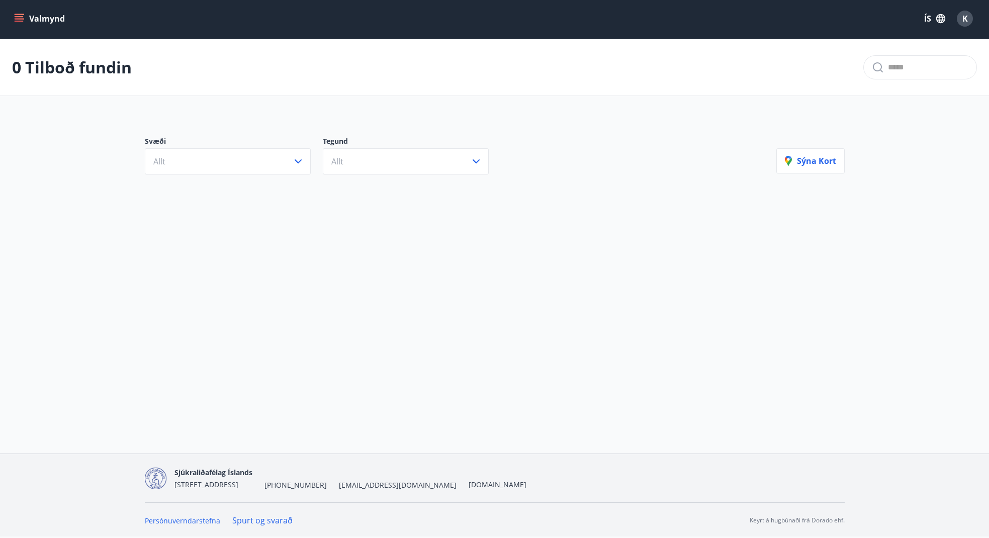
scroll to position [2, 0]
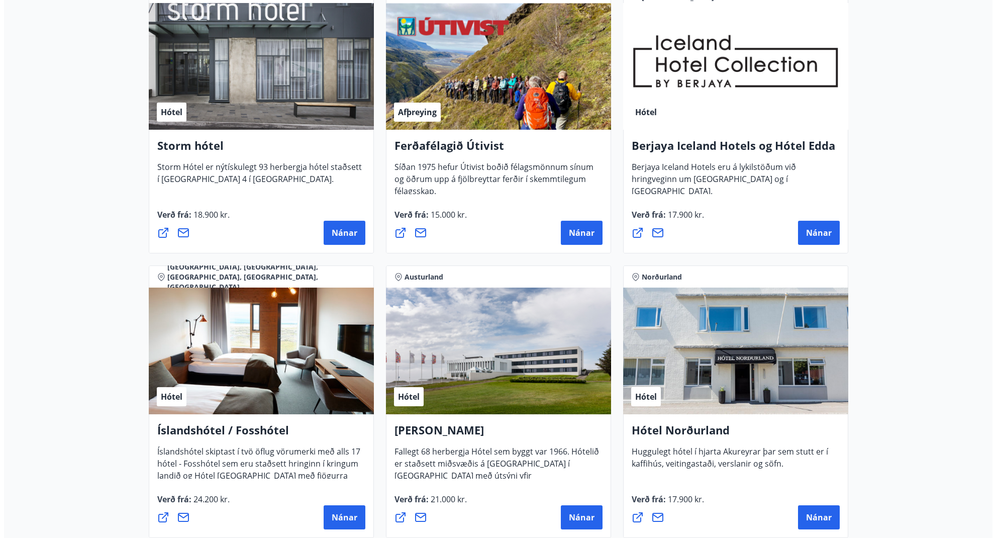
scroll to position [1152, 0]
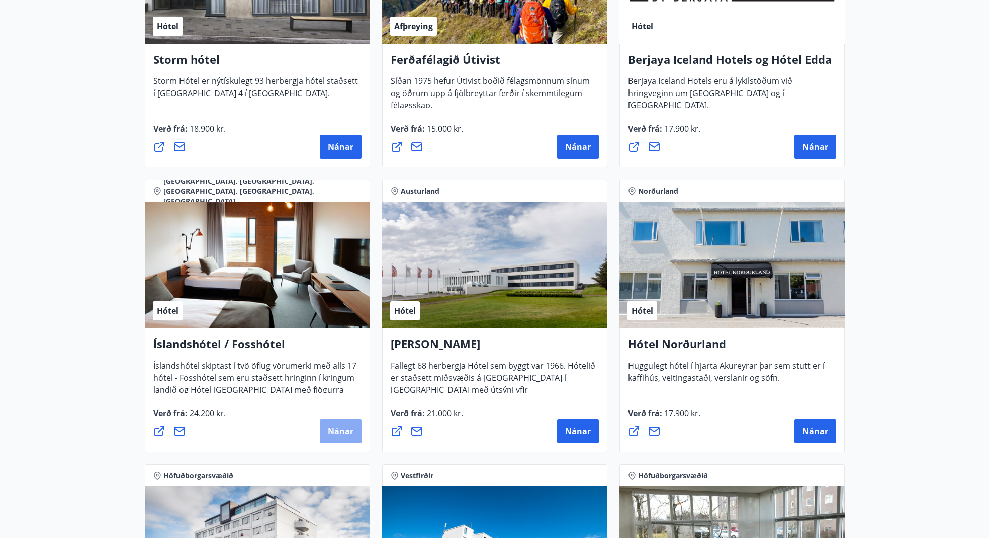
click at [336, 431] on span "Nánar" at bounding box center [341, 431] width 26 height 11
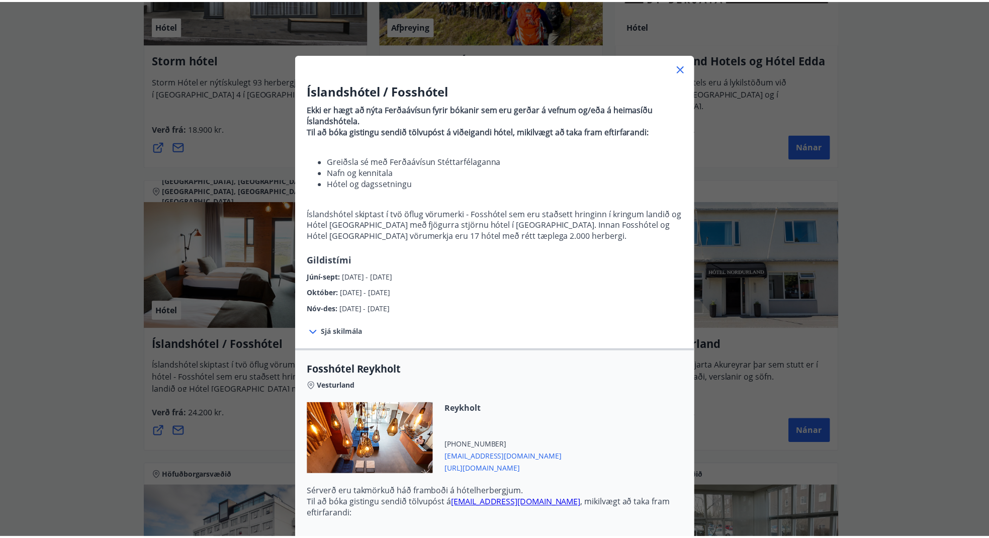
scroll to position [4, 0]
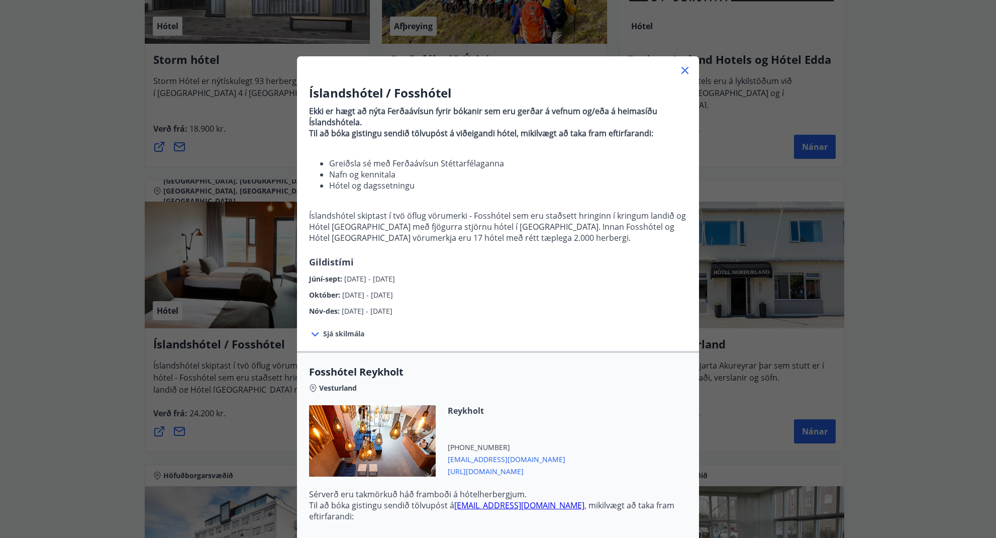
click at [687, 71] on icon at bounding box center [685, 70] width 12 height 12
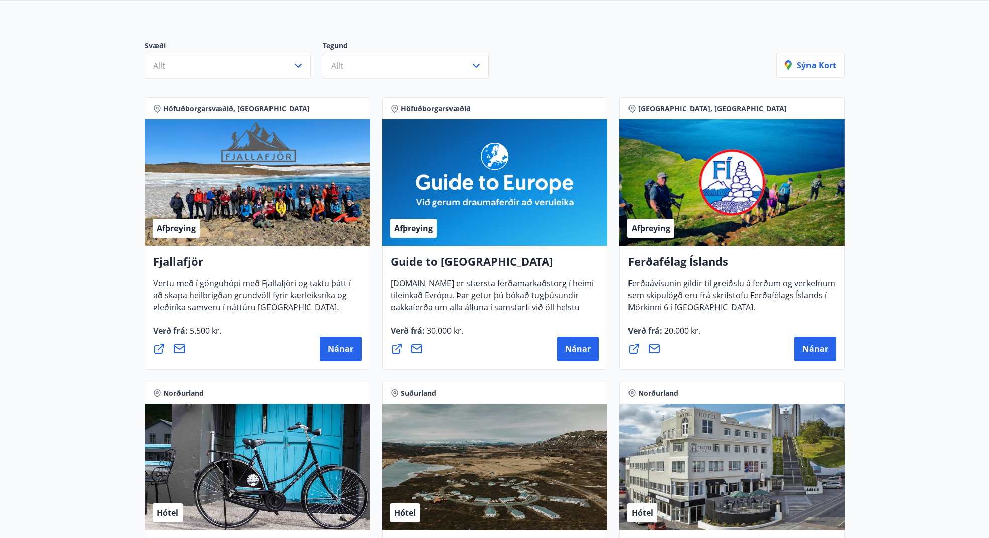
scroll to position [0, 0]
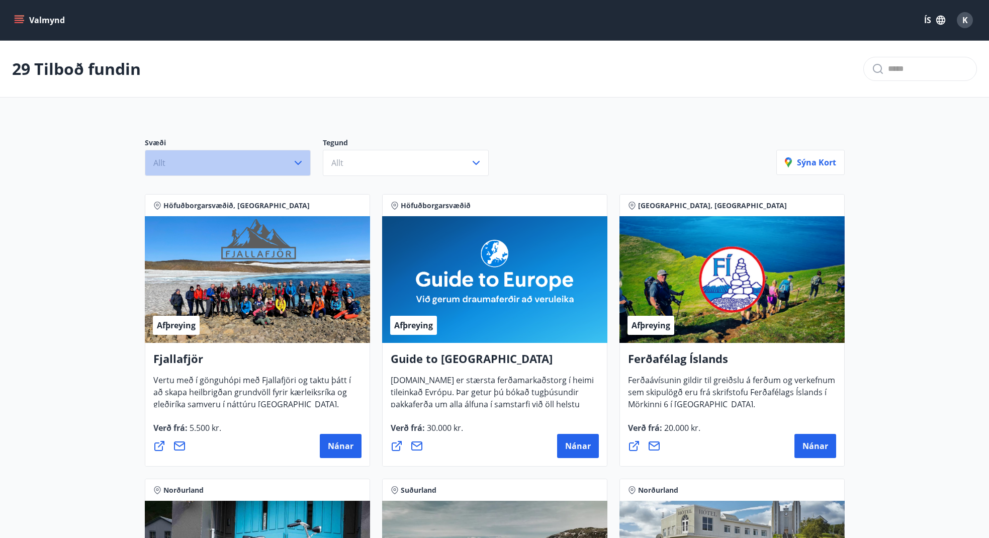
click at [296, 162] on icon "button" at bounding box center [298, 163] width 7 height 4
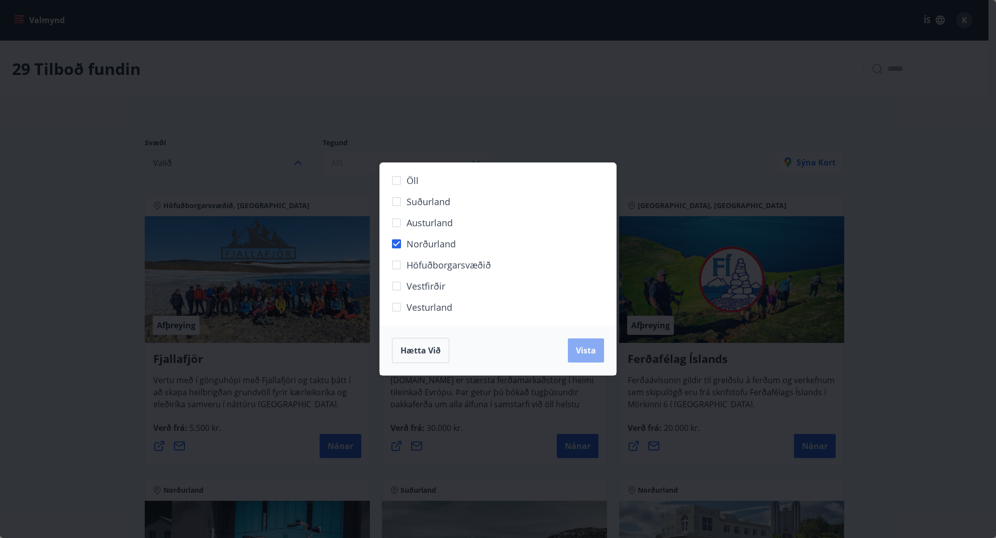
click at [588, 351] on span "Vista" at bounding box center [586, 350] width 20 height 11
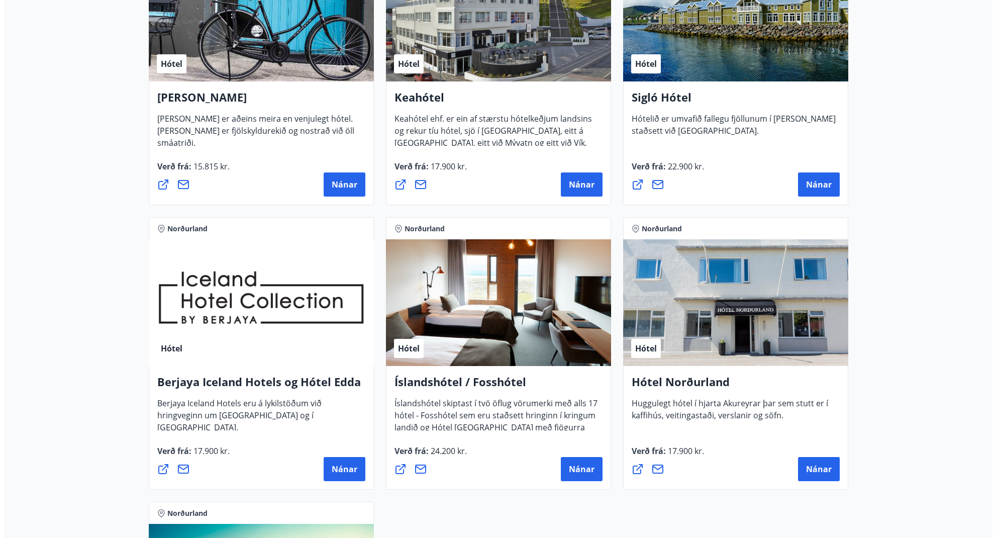
scroll to position [381, 0]
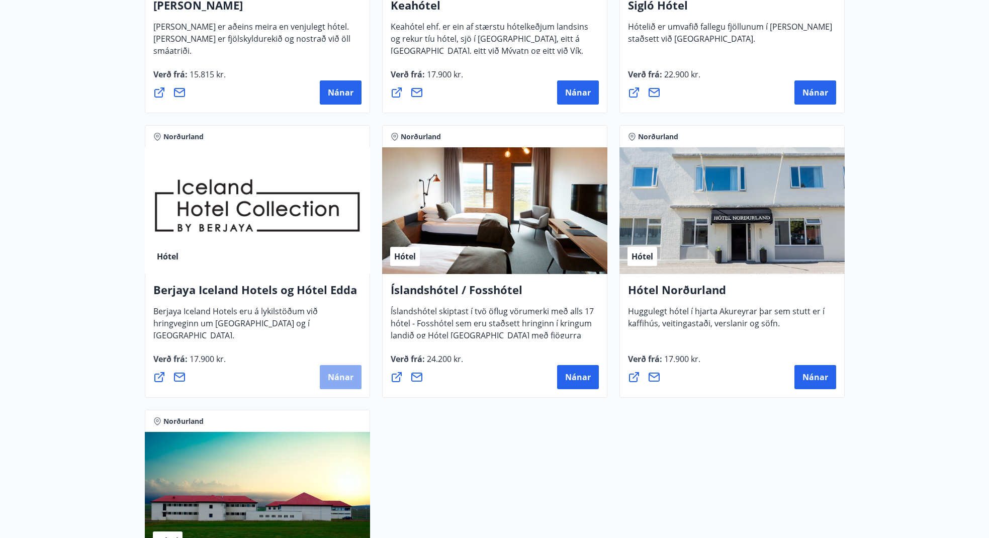
click at [334, 376] on span "Nánar" at bounding box center [341, 376] width 26 height 11
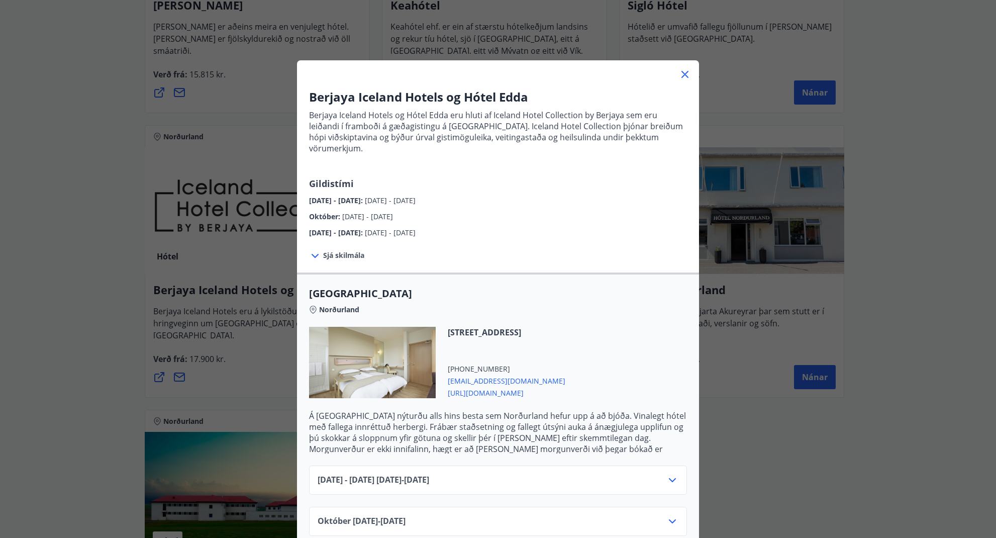
click at [315, 250] on icon at bounding box center [315, 256] width 12 height 12
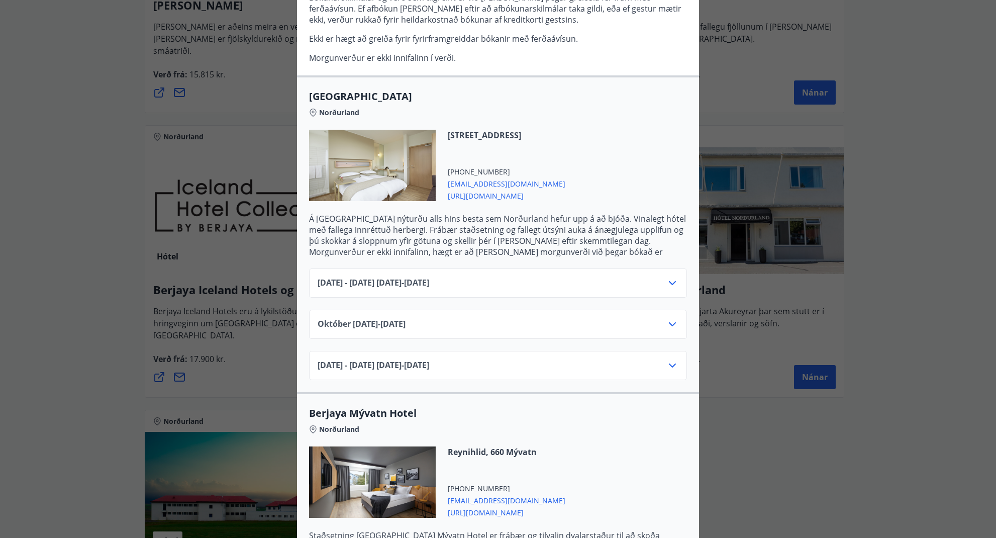
scroll to position [326, 0]
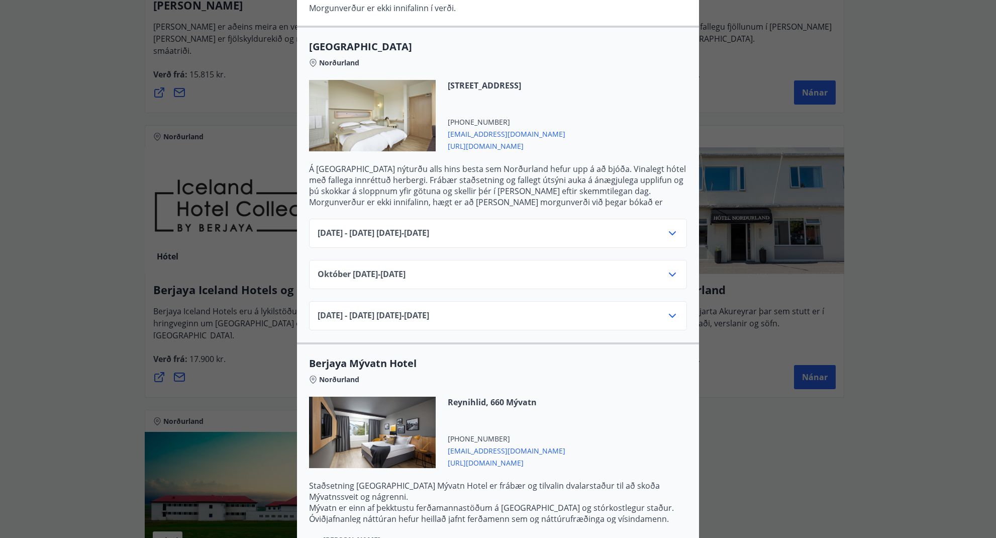
click at [668, 227] on icon at bounding box center [672, 233] width 12 height 12
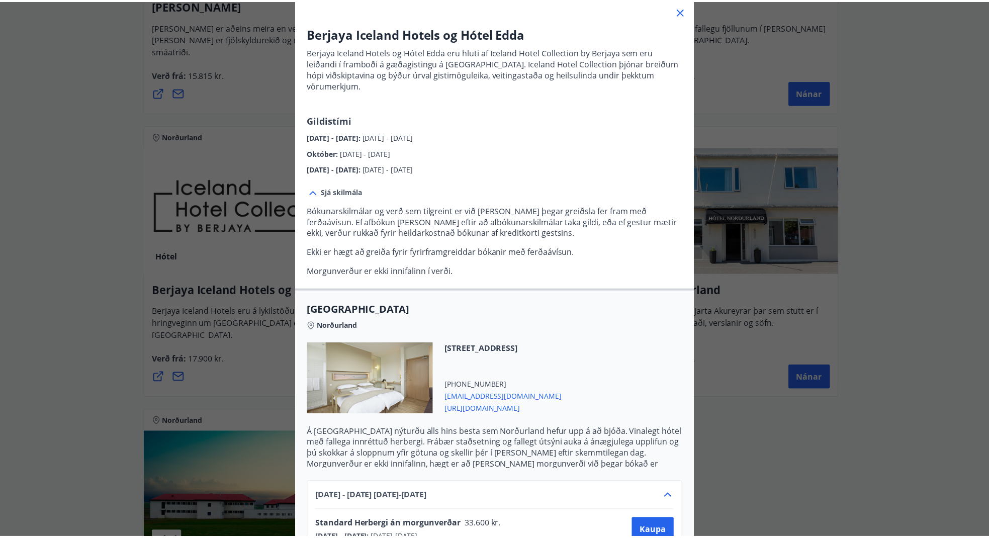
scroll to position [0, 0]
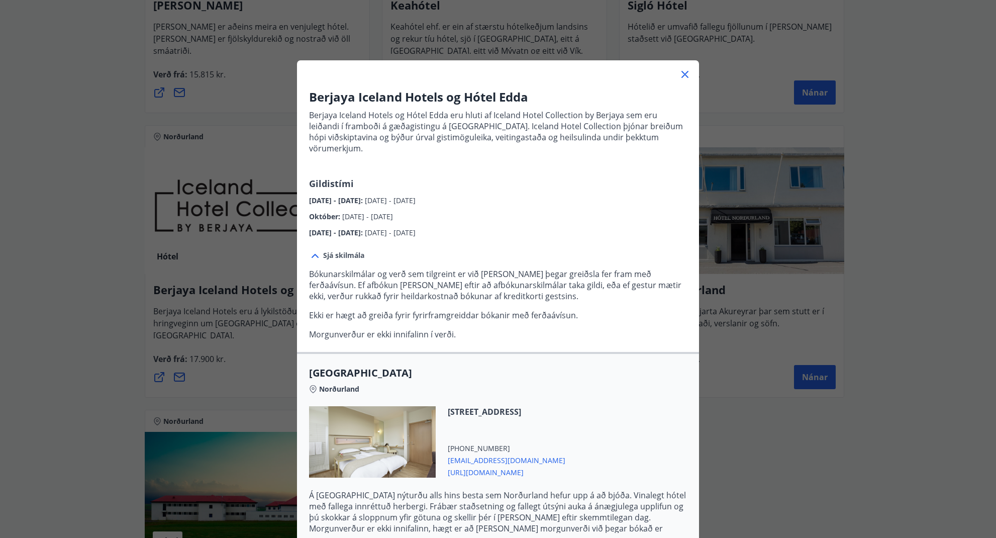
click at [681, 73] on icon at bounding box center [685, 74] width 12 height 12
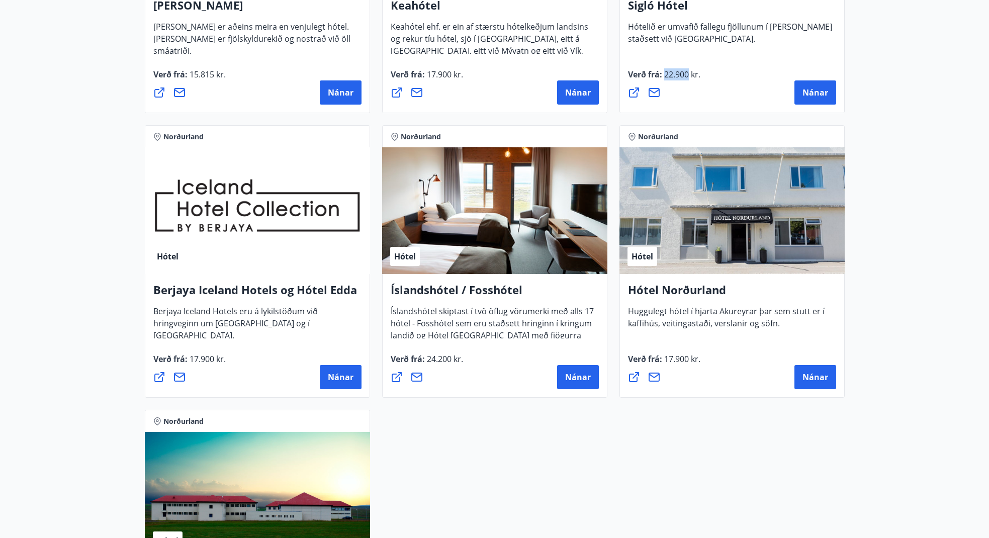
click at [681, 73] on span "22.900 kr." at bounding box center [681, 74] width 38 height 11
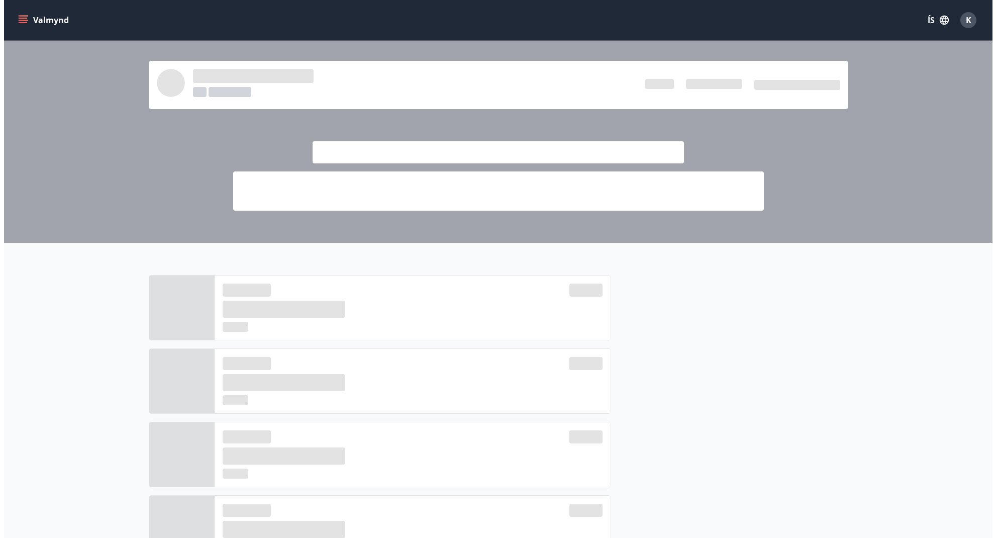
scroll to position [130, 0]
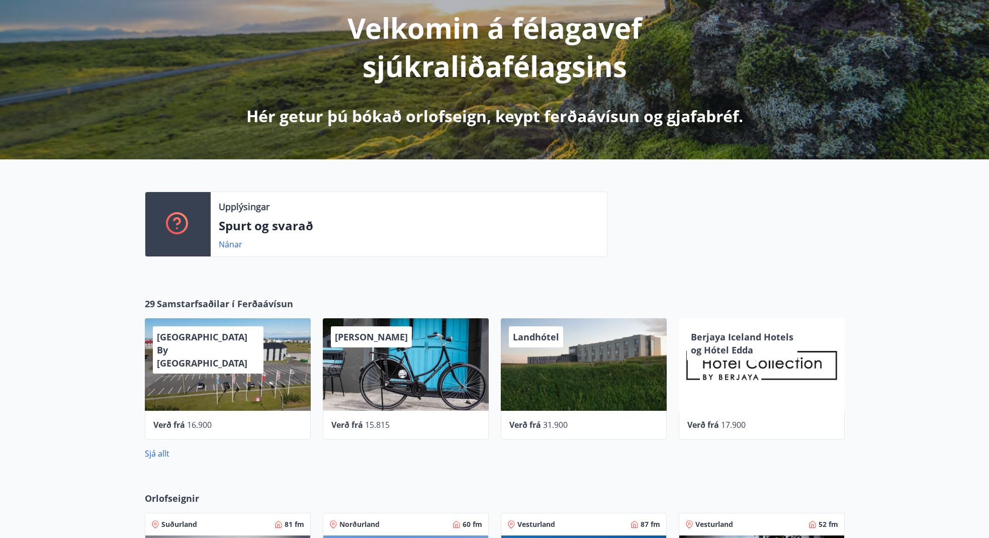
click at [209, 342] on span "Konvin Hotel By Keflavik Airport" at bounding box center [202, 350] width 90 height 38
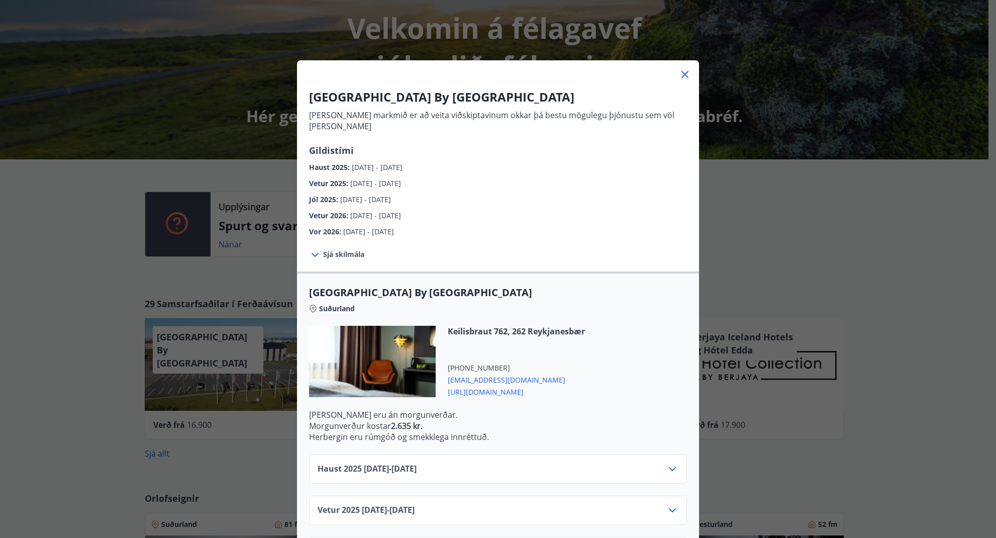
scroll to position [119, 0]
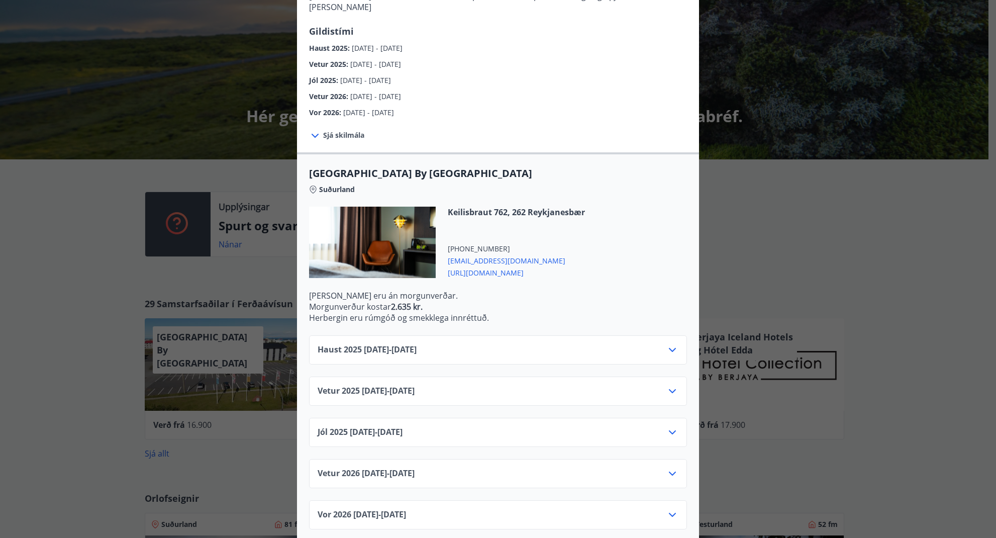
click at [668, 385] on icon at bounding box center [672, 391] width 12 height 12
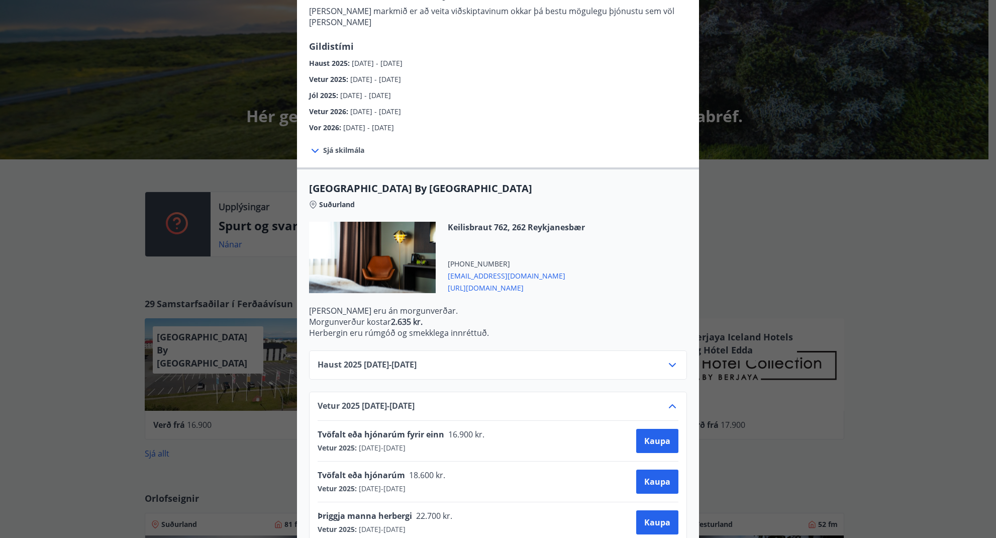
scroll to position [153, 0]
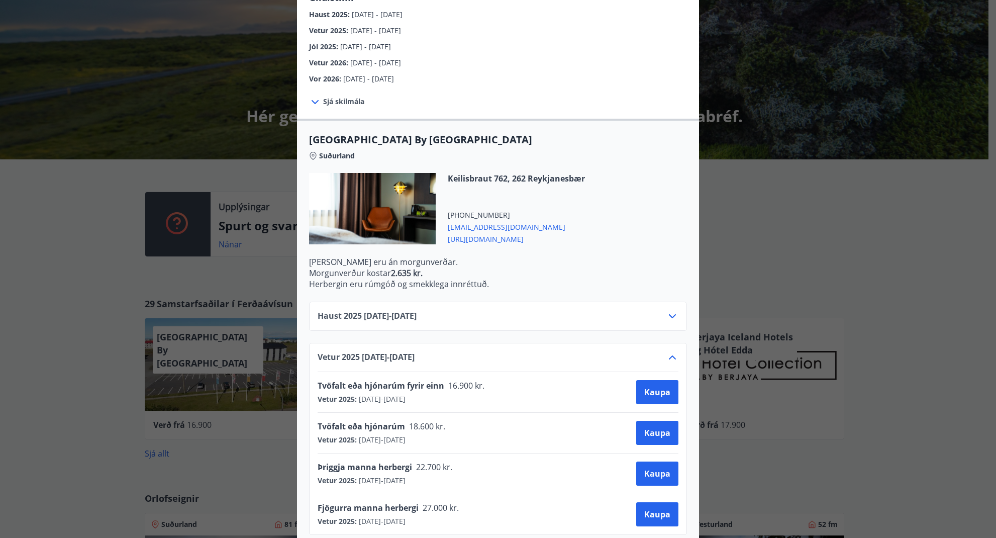
click at [667, 310] on icon at bounding box center [672, 316] width 12 height 12
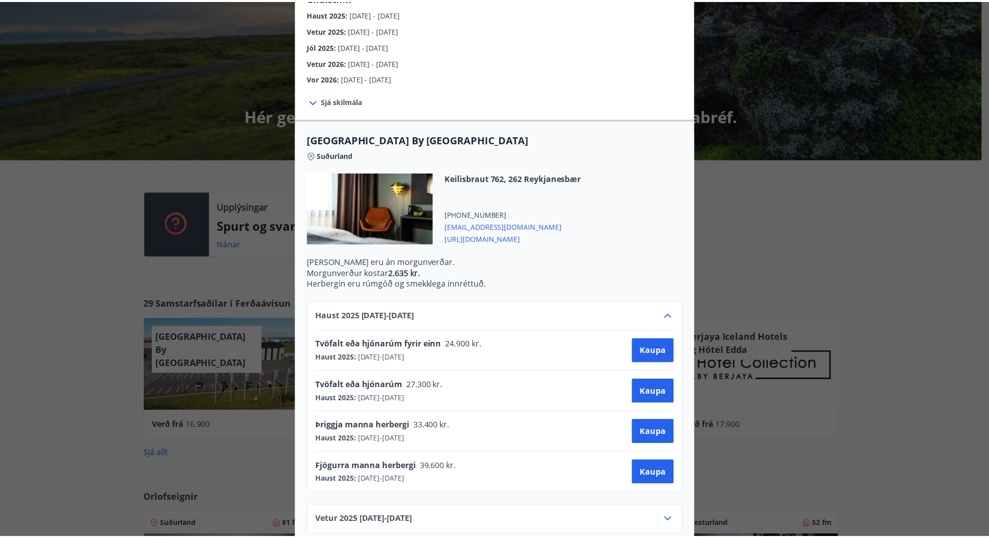
scroll to position [0, 0]
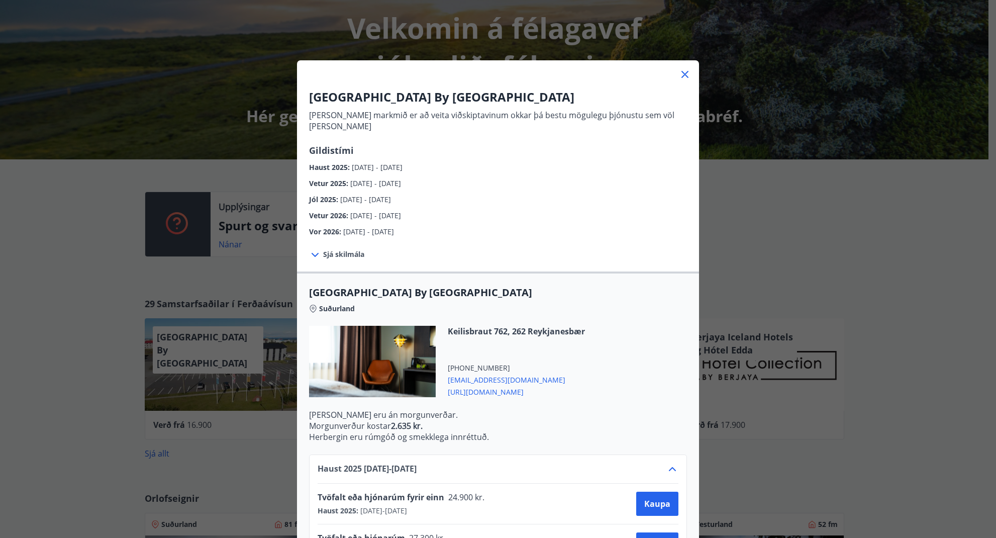
click at [682, 75] on icon at bounding box center [685, 74] width 7 height 7
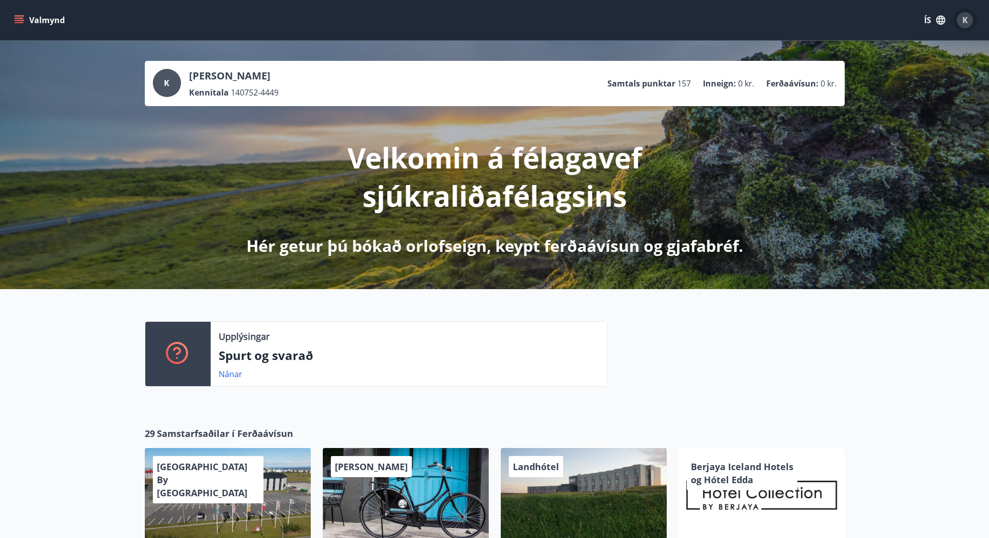
click at [962, 20] on span "K" at bounding box center [965, 20] width 6 height 11
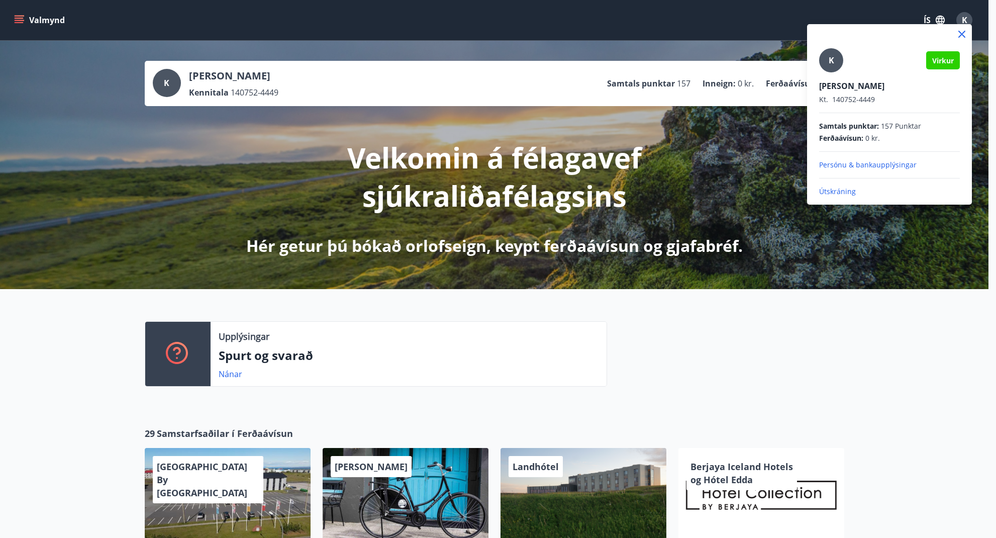
click at [838, 189] on p "Útskráning" at bounding box center [889, 191] width 141 height 10
